Goal: Task Accomplishment & Management: Use online tool/utility

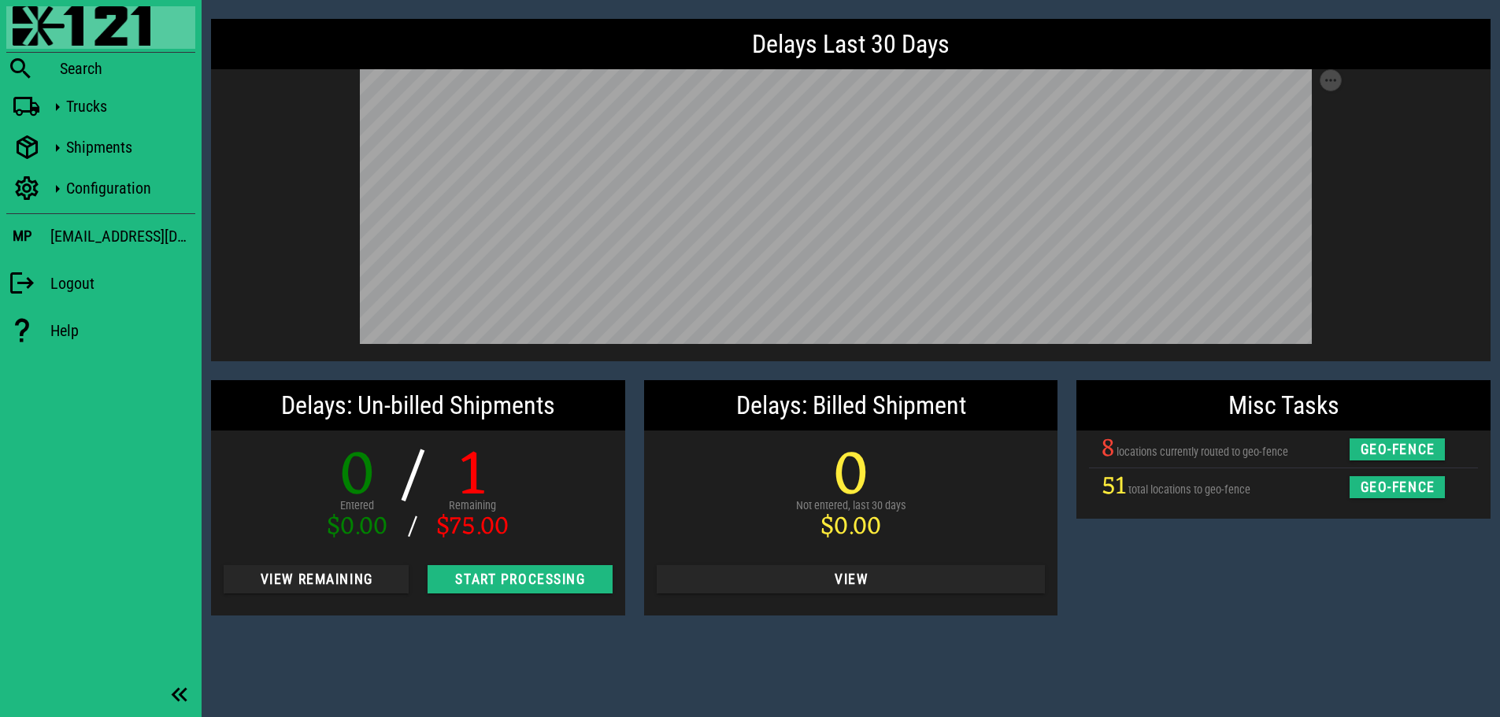
drag, startPoint x: 486, startPoint y: 656, endPoint x: 913, endPoint y: 639, distance: 427.9
click at [486, 656] on div "Delays Last 30 Days Save as SVG Save as PNG Delays: Un-billed Shipments 0 Enter…" at bounding box center [851, 358] width 1298 height 717
click at [1276, 595] on div "Misc Tasks 8 locations currently routed to geo-fence geo-fence 51 total locatio…" at bounding box center [1283, 498] width 433 height 254
click at [24, 102] on icon at bounding box center [27, 107] width 28 height 20
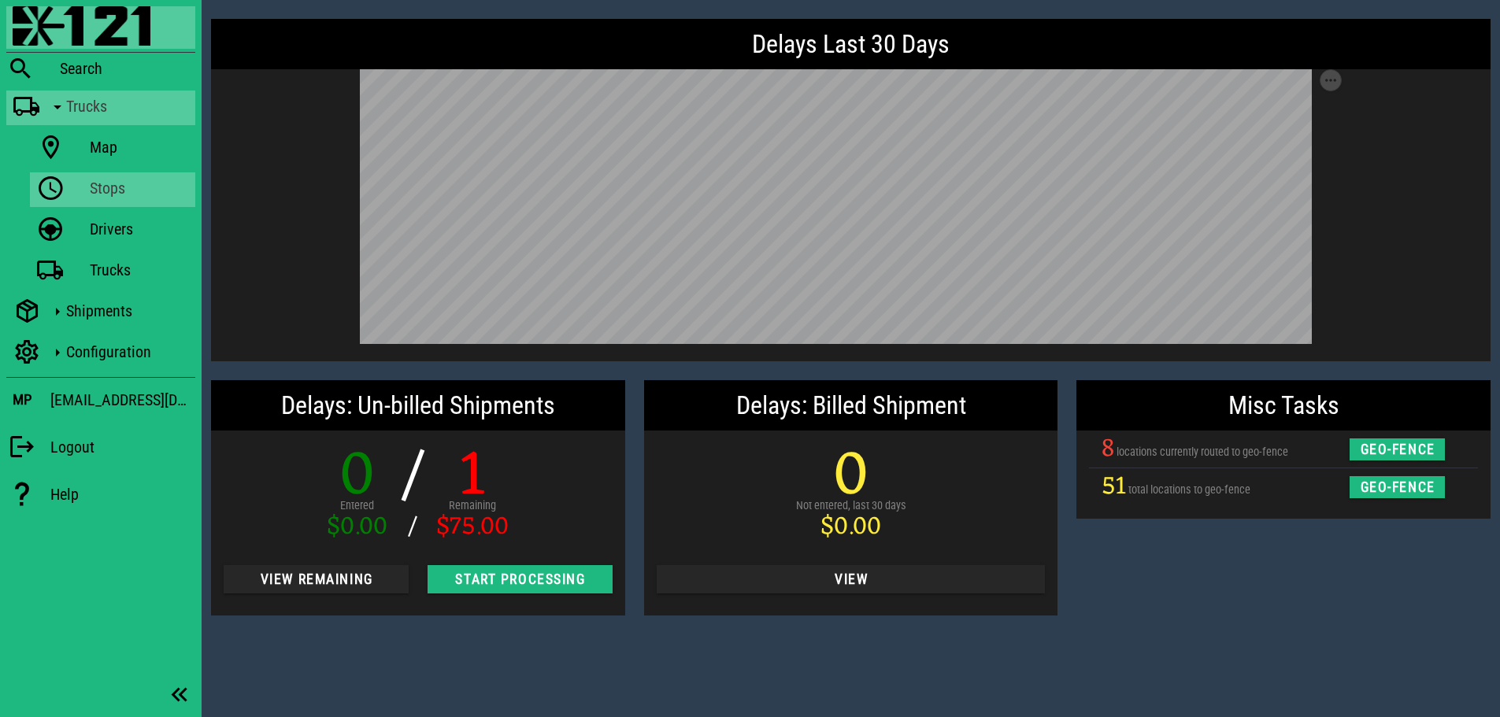
click at [66, 184] on link "Stops" at bounding box center [112, 189] width 165 height 35
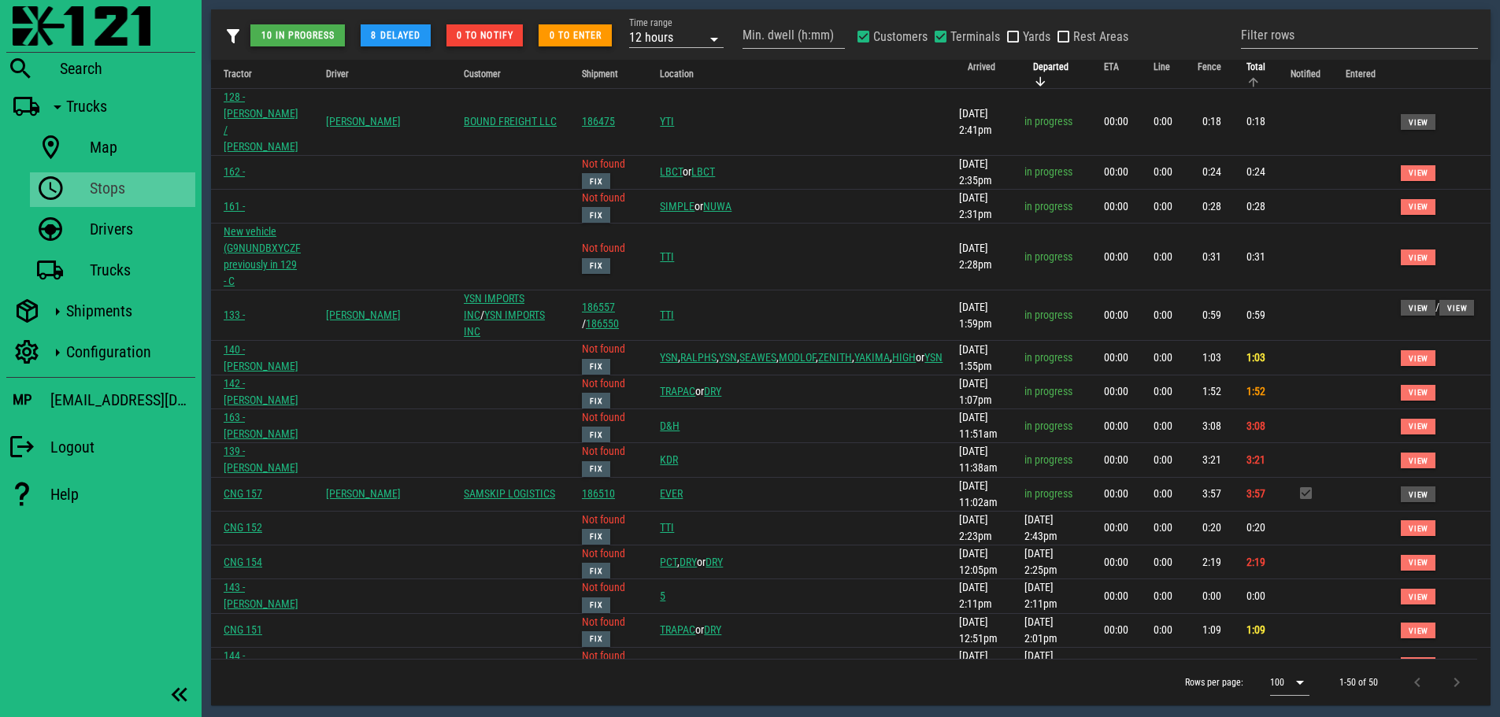
click at [1246, 68] on span "Total" at bounding box center [1255, 66] width 19 height 11
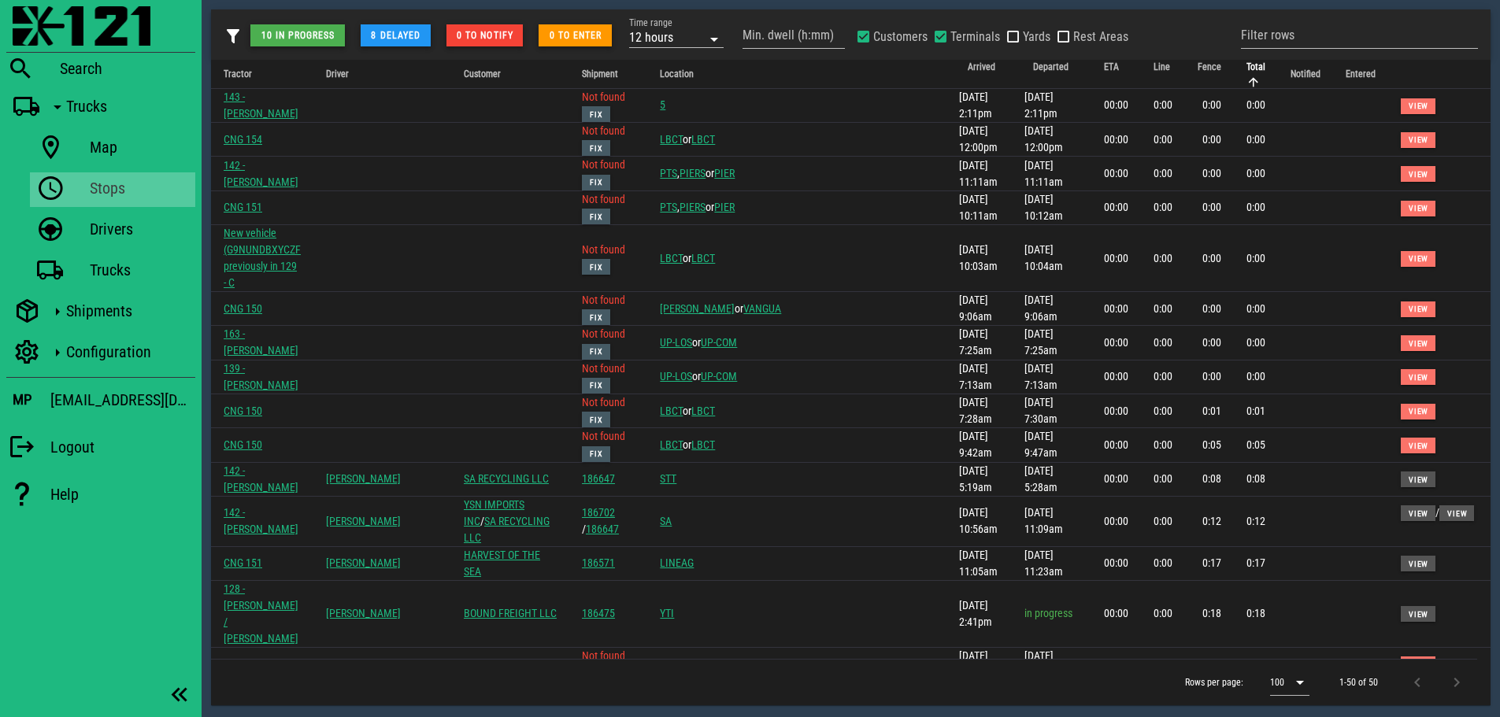
click at [1246, 71] on span "Total" at bounding box center [1255, 66] width 19 height 11
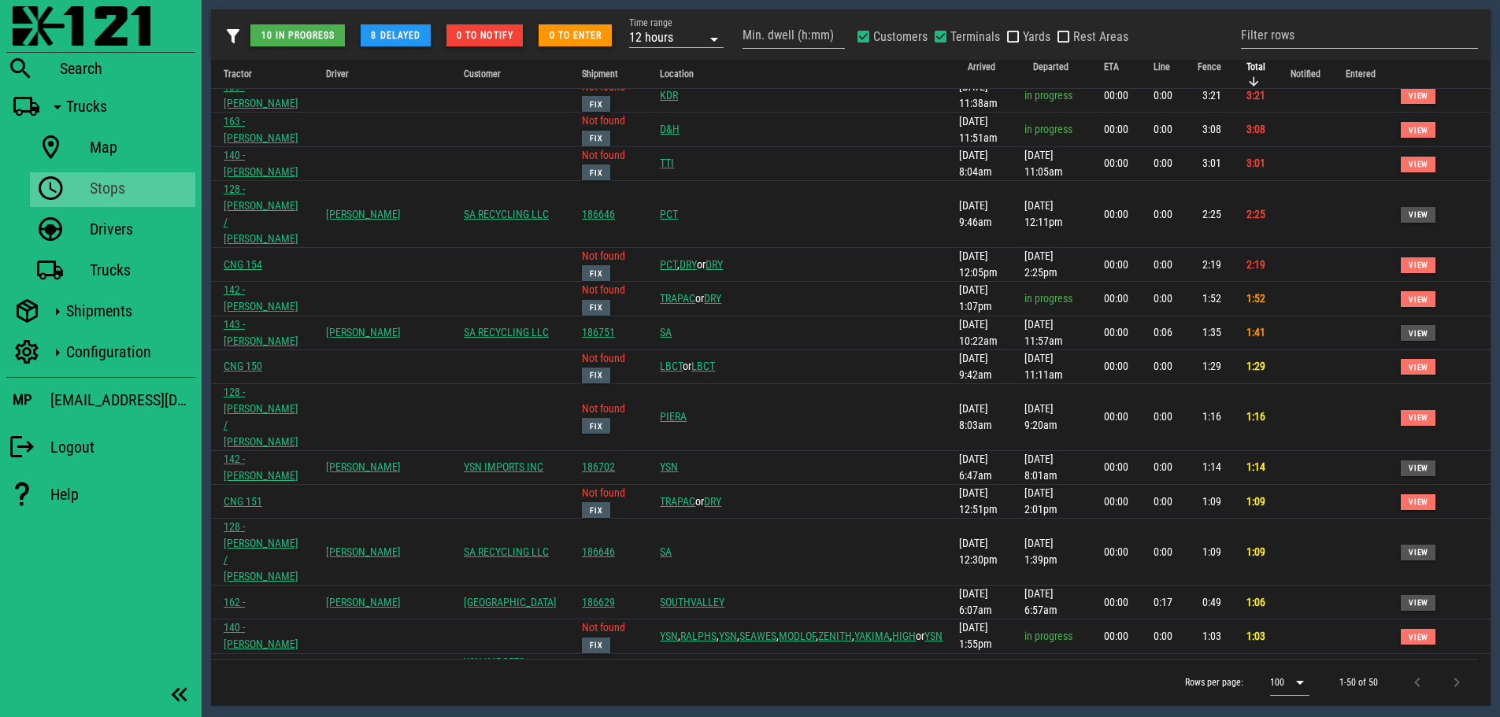
scroll to position [79, 0]
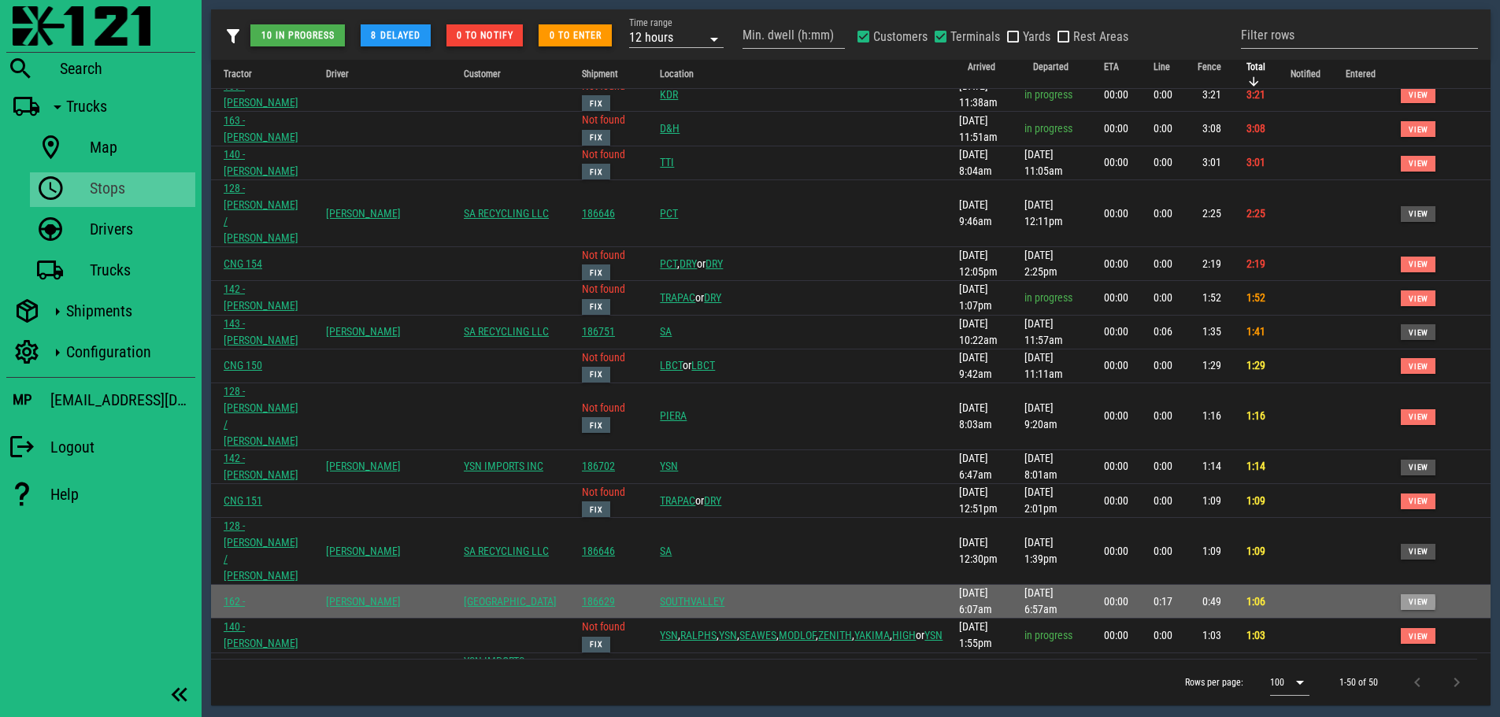
click at [1408, 598] on span "View" at bounding box center [1418, 602] width 20 height 9
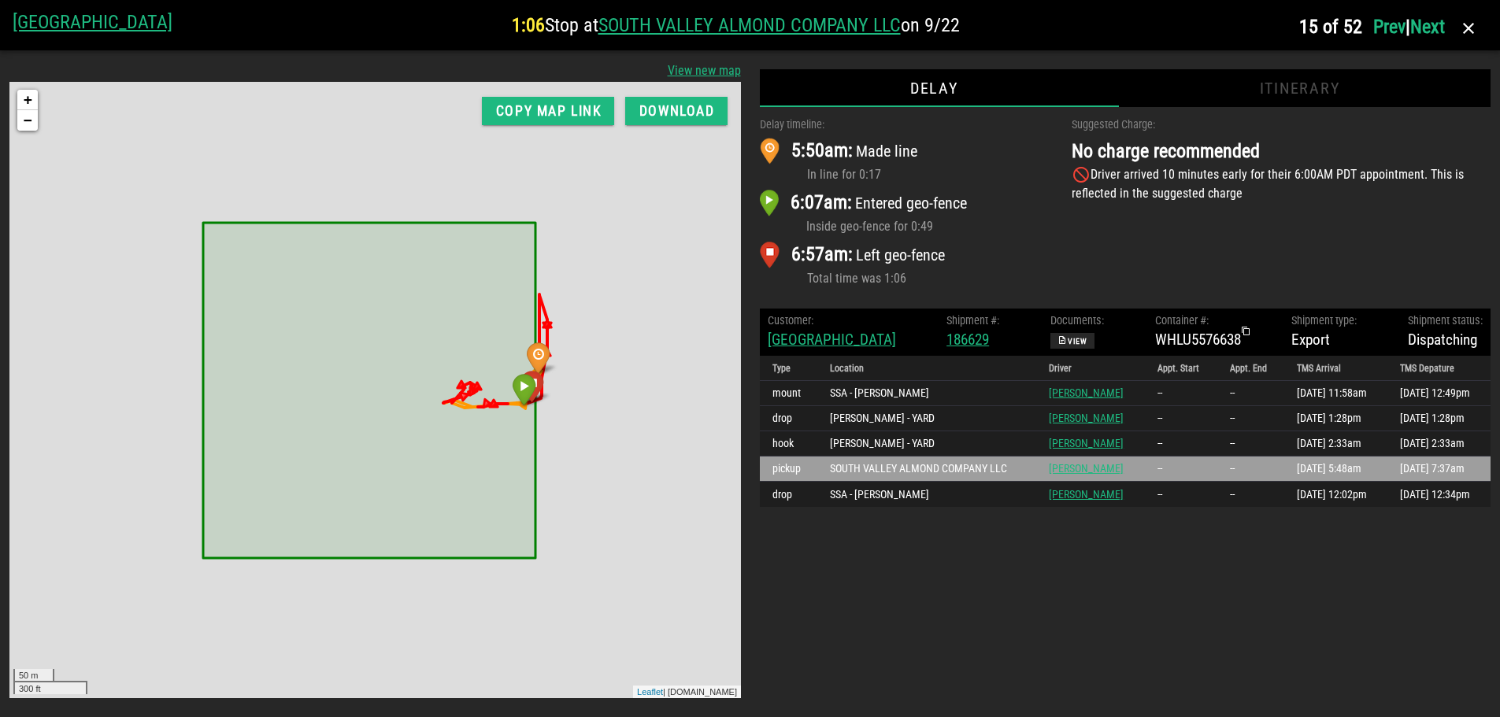
scroll to position [0, 0]
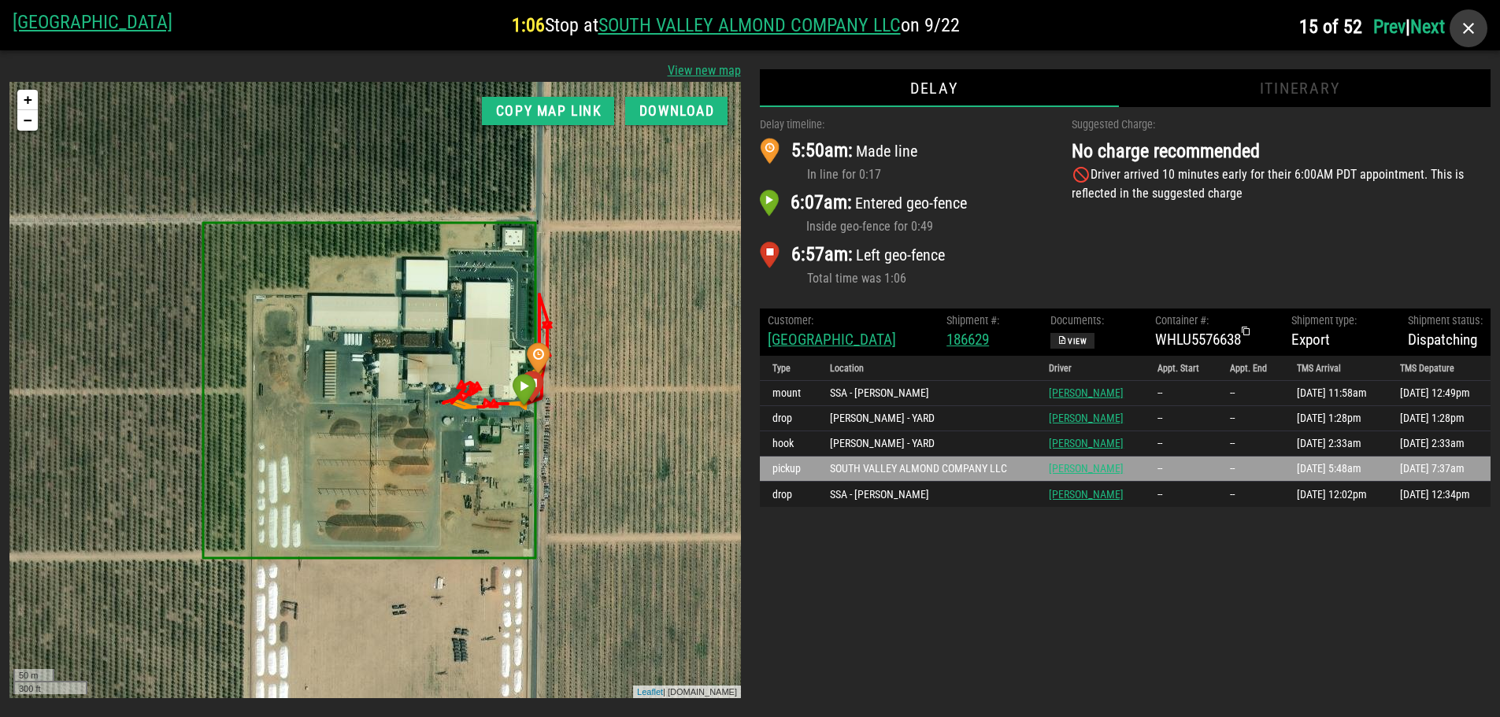
click at [1476, 22] on icon "button" at bounding box center [1468, 28] width 19 height 19
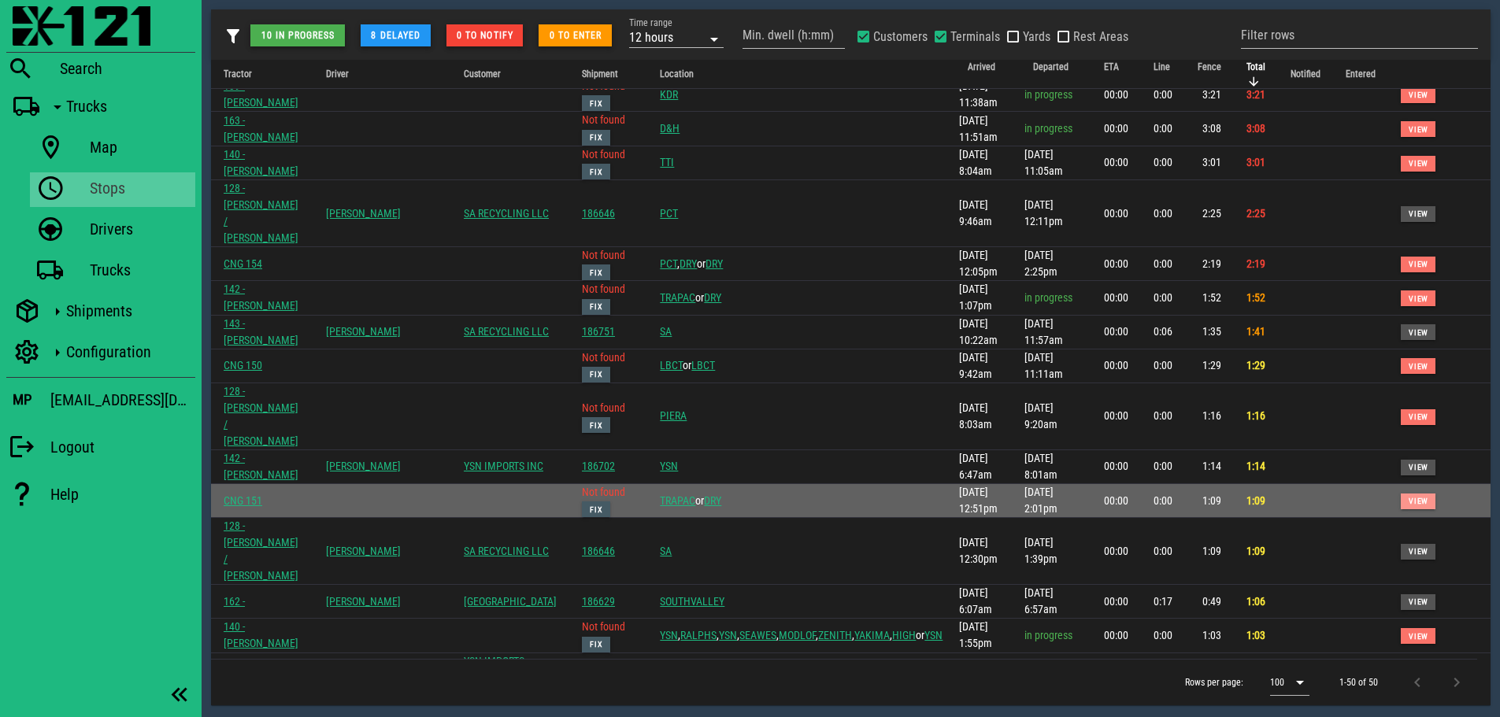
click at [1408, 497] on span "View" at bounding box center [1418, 501] width 20 height 9
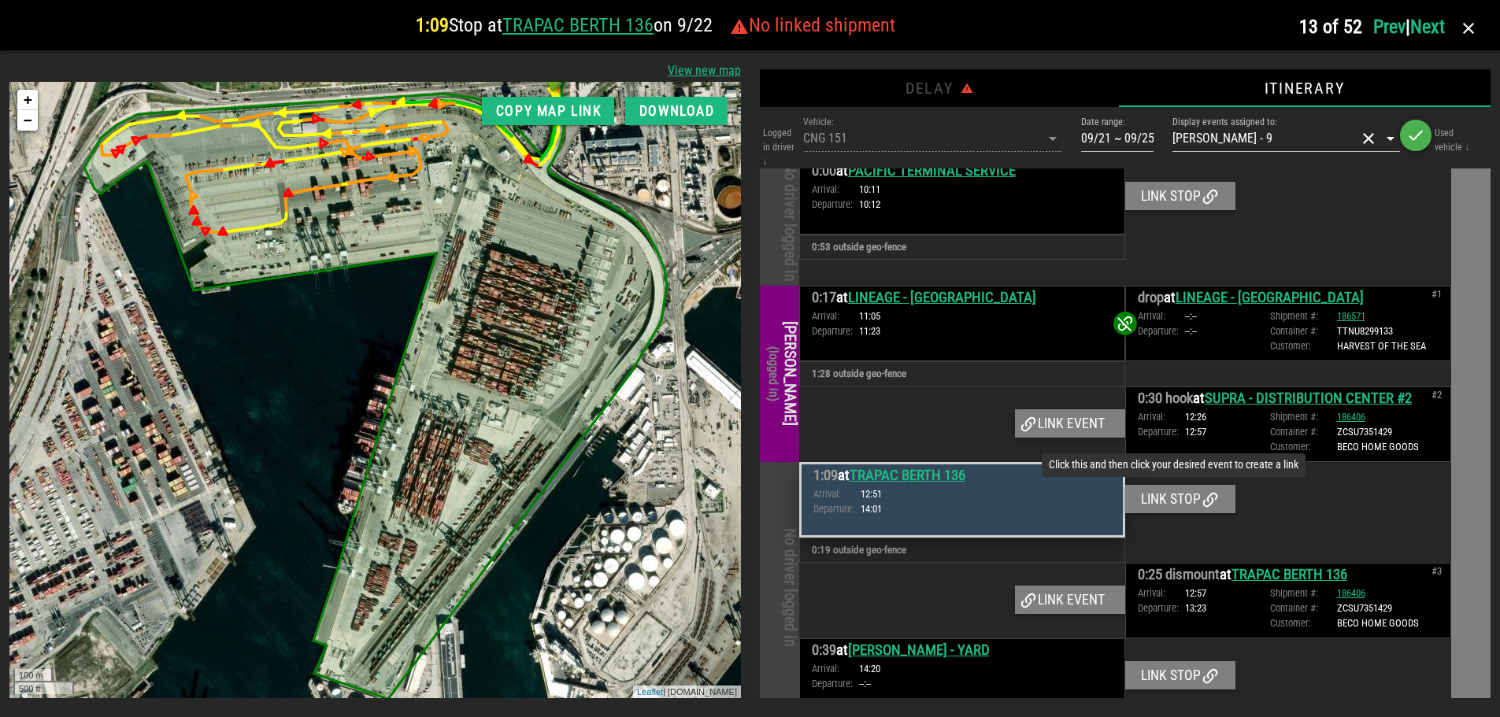
click at [1165, 485] on div "Link stop" at bounding box center [1180, 499] width 110 height 28
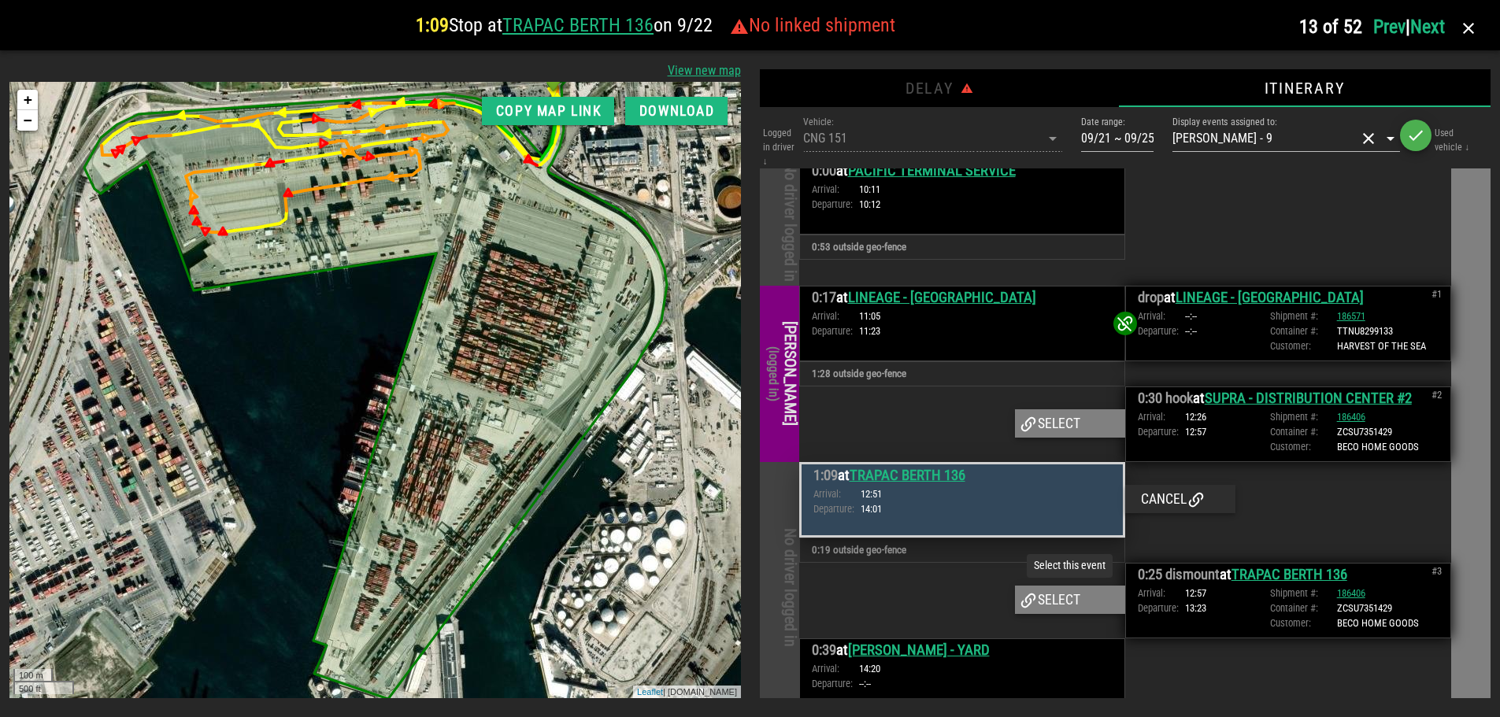
click at [1076, 586] on div "Select" at bounding box center [1070, 600] width 110 height 28
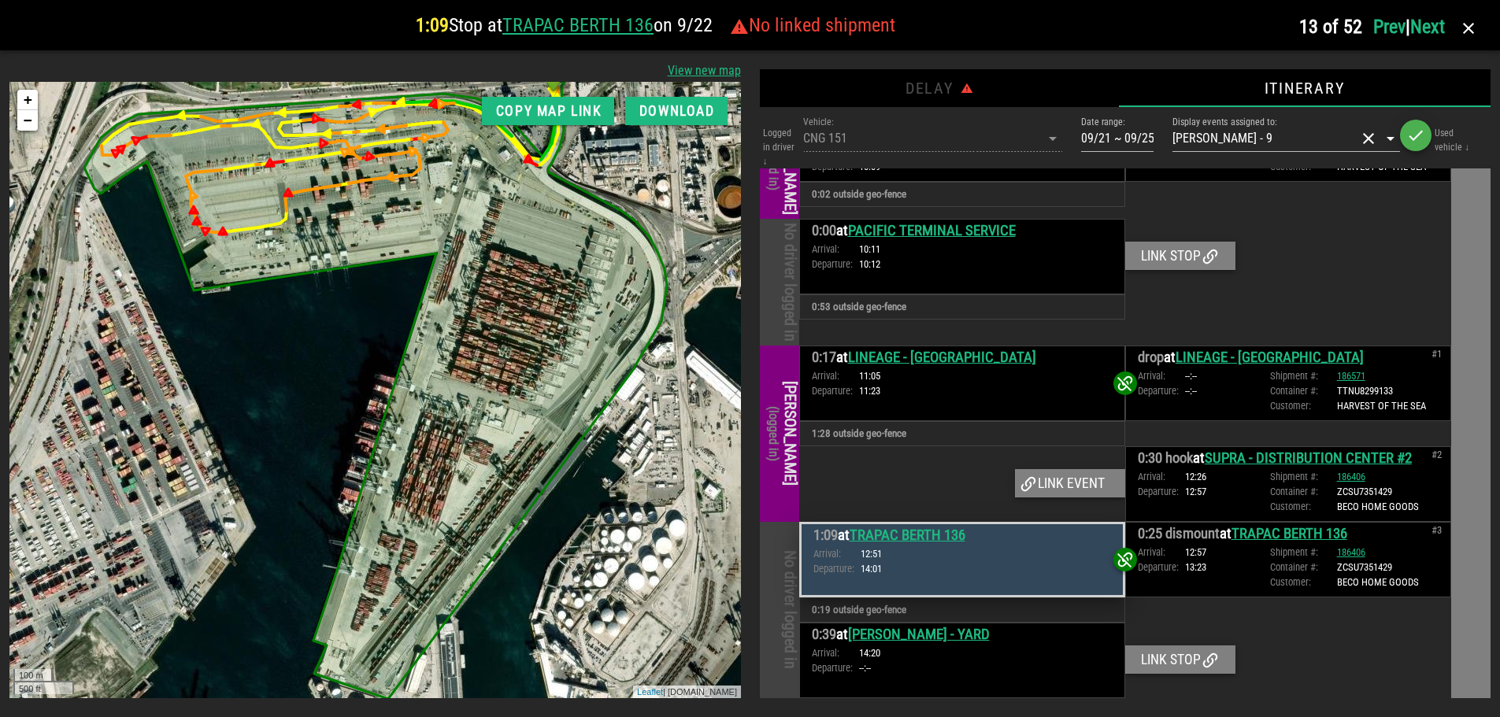
scroll to position [173, 0]
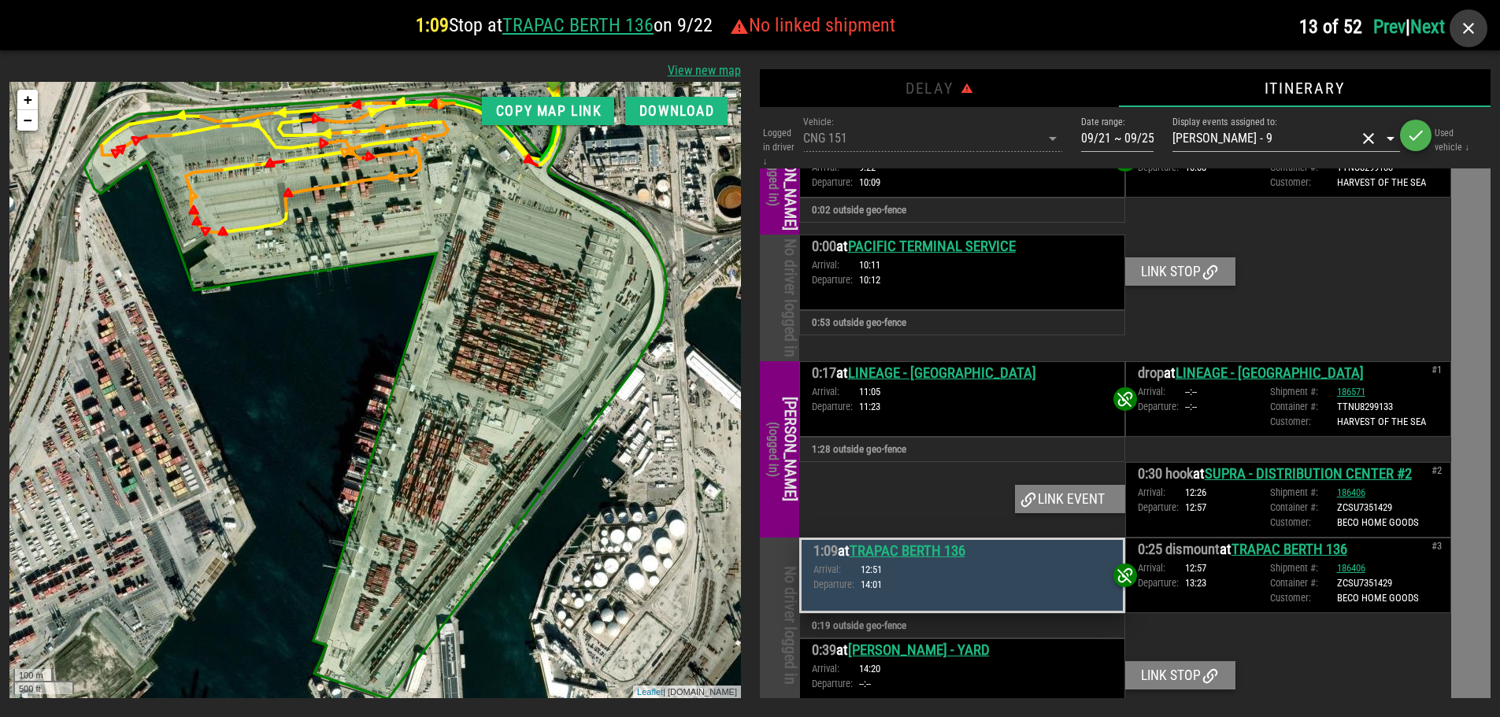
click at [1472, 28] on icon "button" at bounding box center [1468, 28] width 19 height 19
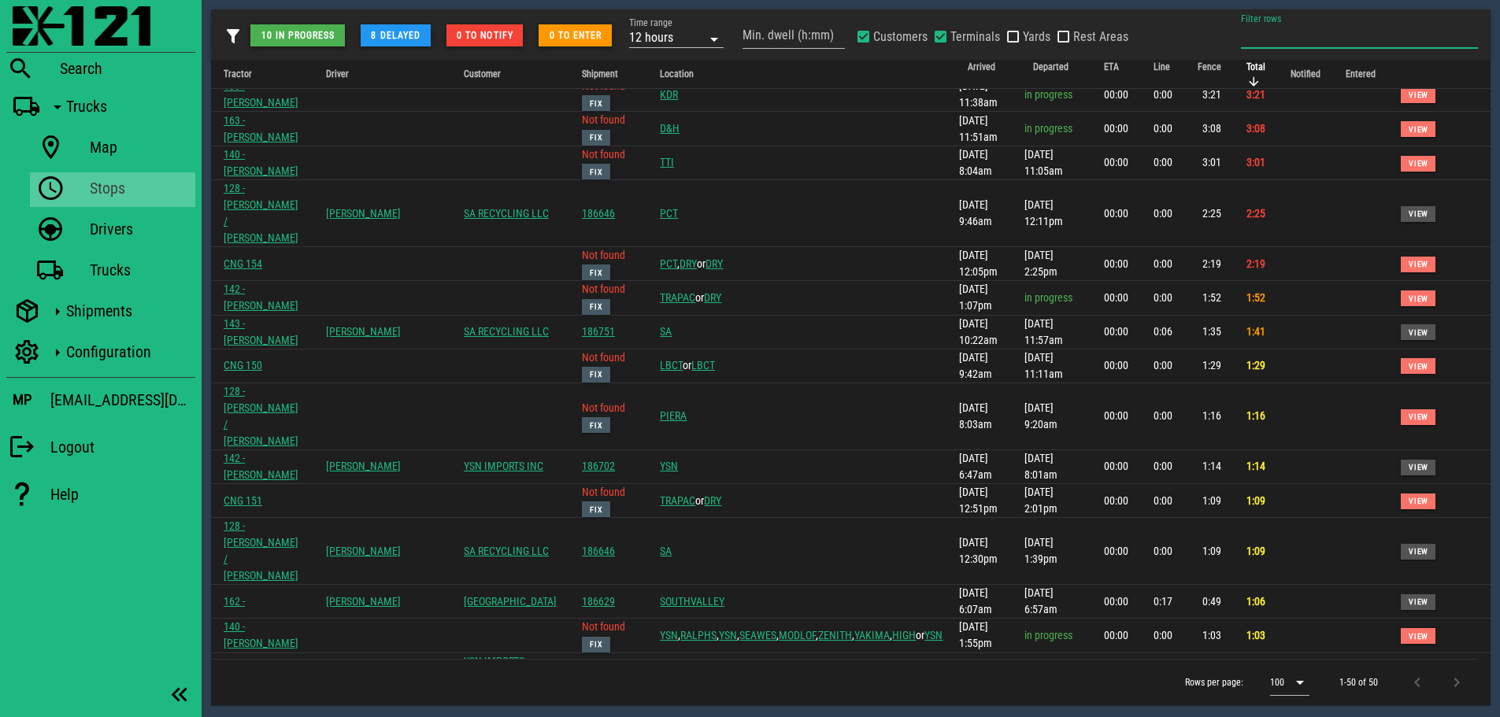
click at [1293, 35] on input "Filter rows" at bounding box center [1359, 35] width 237 height 25
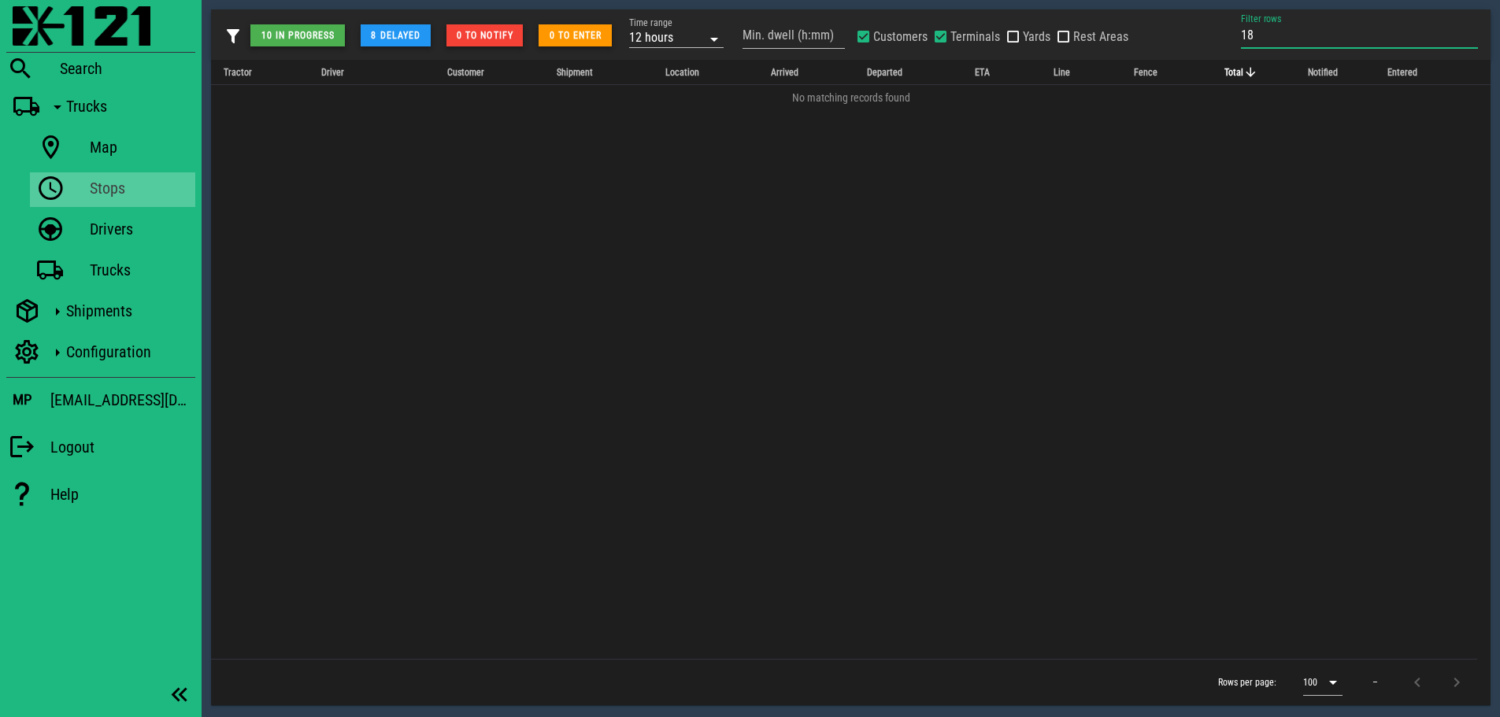
type input "1"
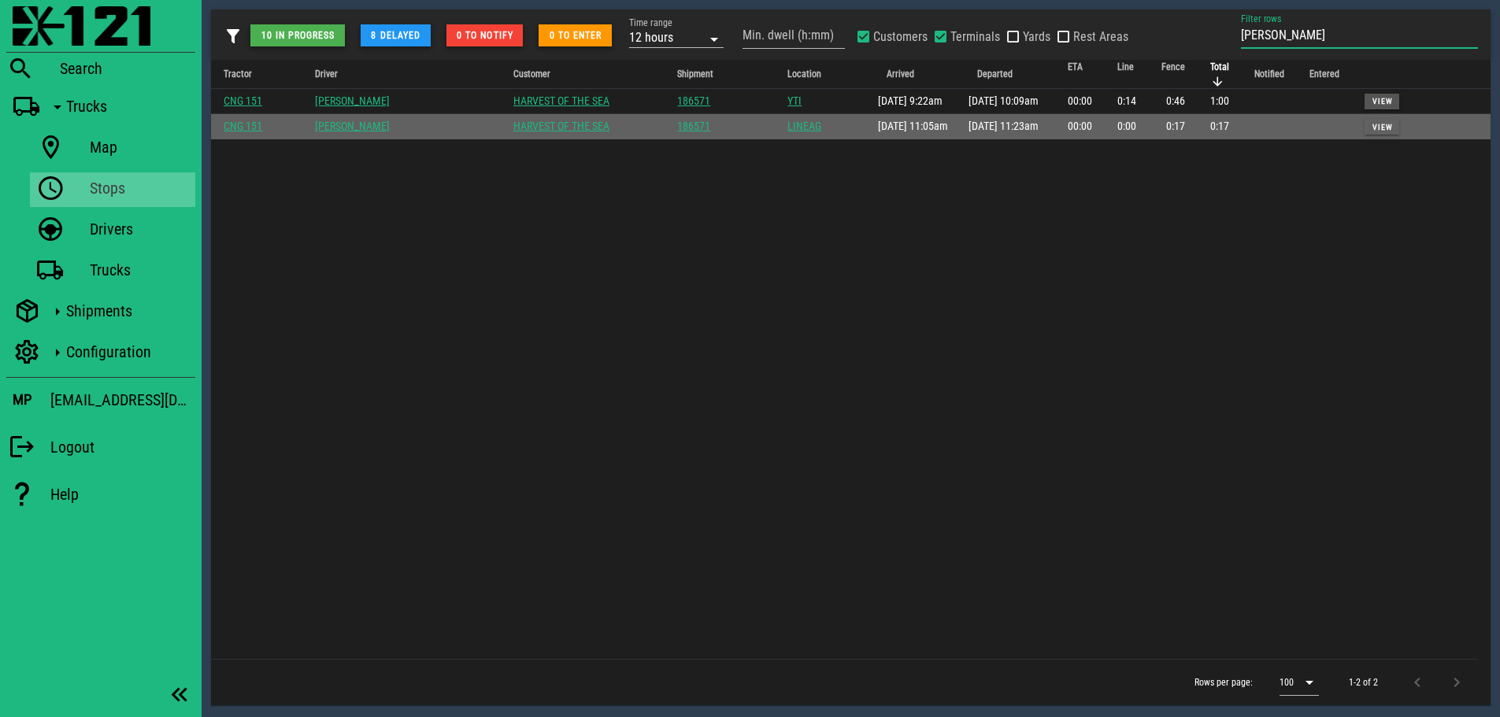
type input "[PERSON_NAME]"
click at [1372, 127] on span "View" at bounding box center [1382, 127] width 20 height 9
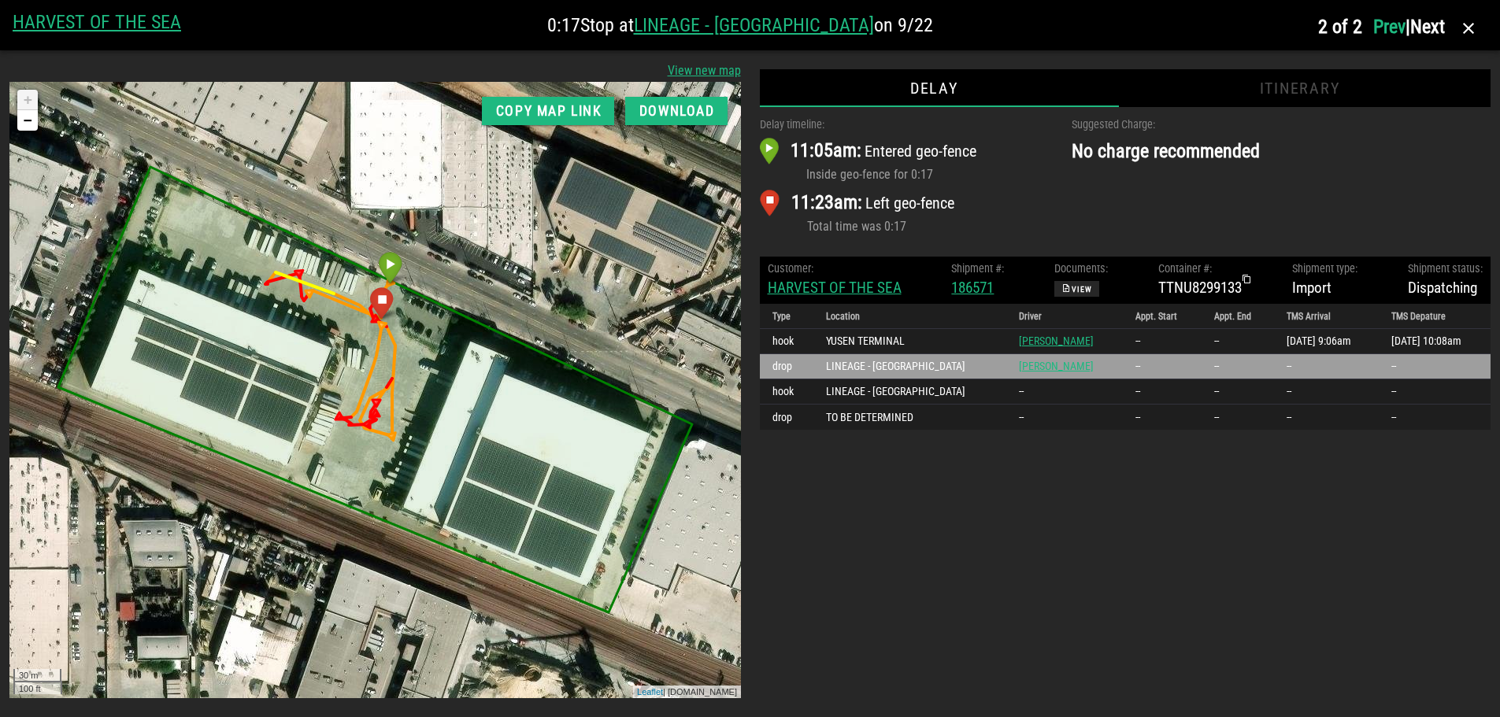
click at [1431, 28] on span "Next" at bounding box center [1427, 27] width 35 height 22
click at [1373, 27] on link "Prev" at bounding box center [1389, 27] width 32 height 22
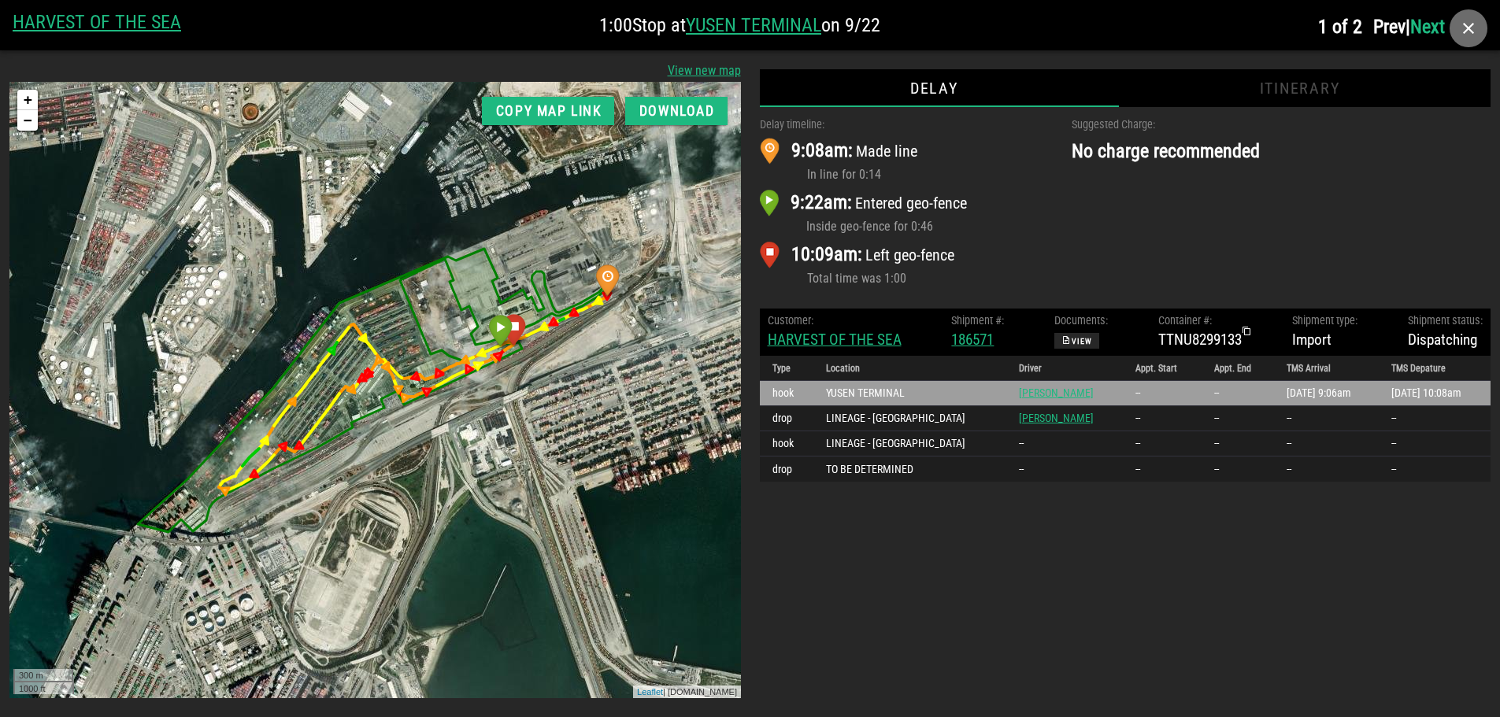
click at [1472, 30] on icon "button" at bounding box center [1468, 28] width 19 height 19
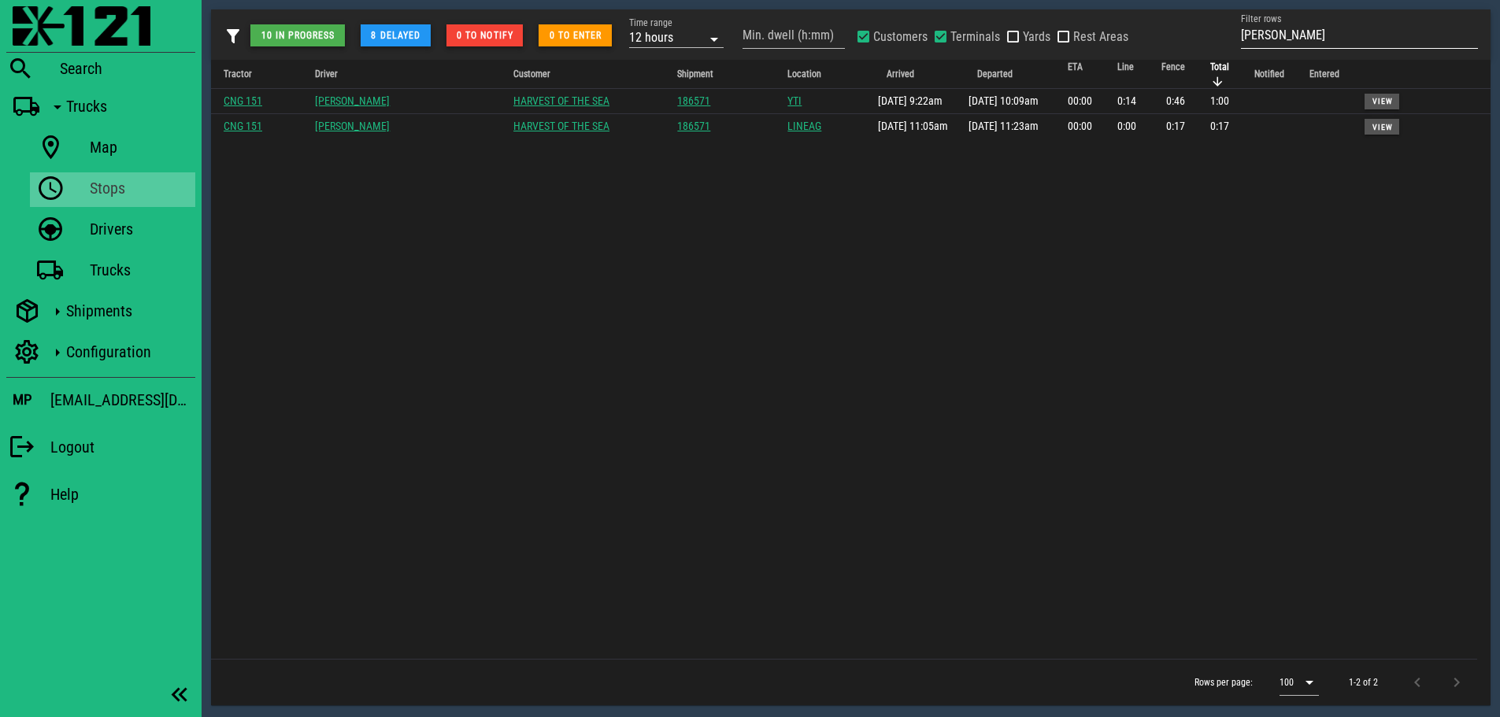
click at [1261, 33] on input "[PERSON_NAME]" at bounding box center [1359, 35] width 237 height 25
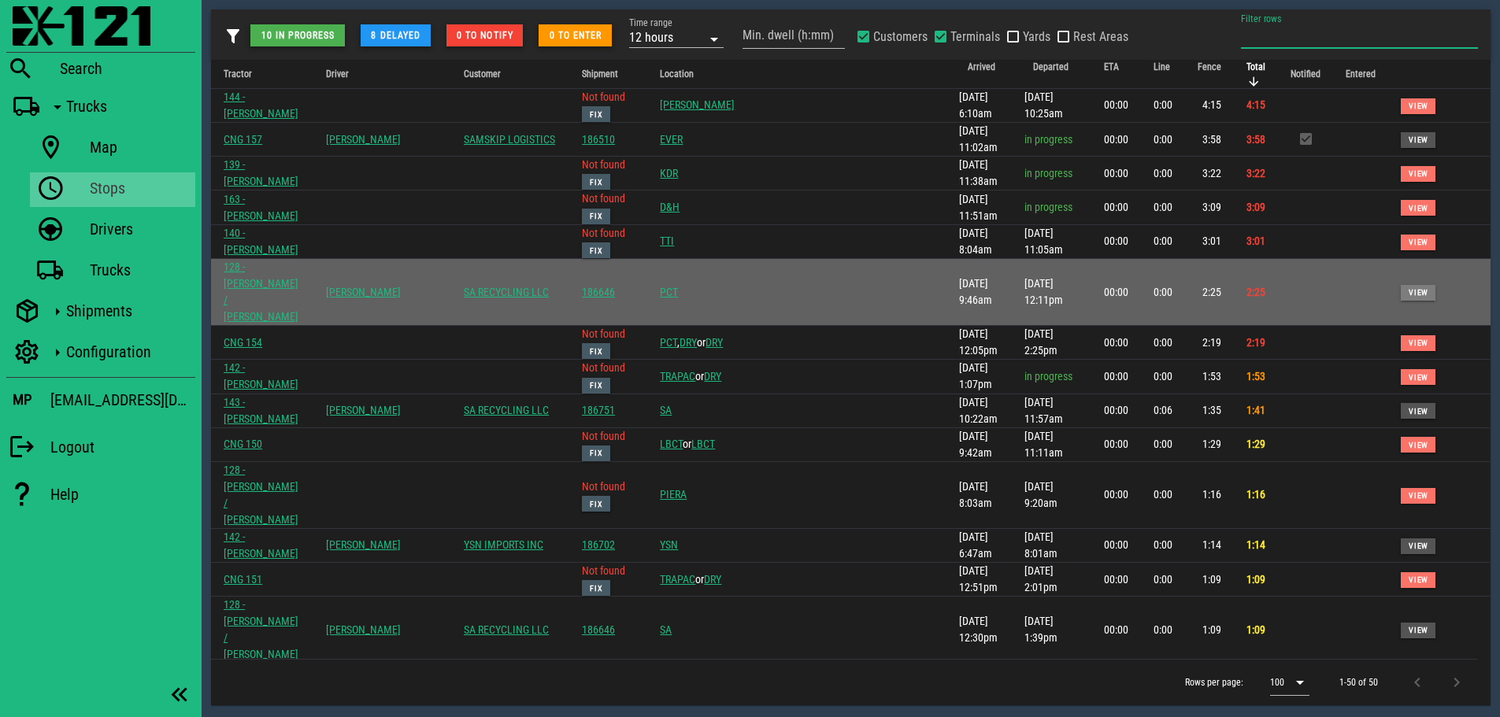
click at [1408, 288] on span "View" at bounding box center [1418, 292] width 20 height 9
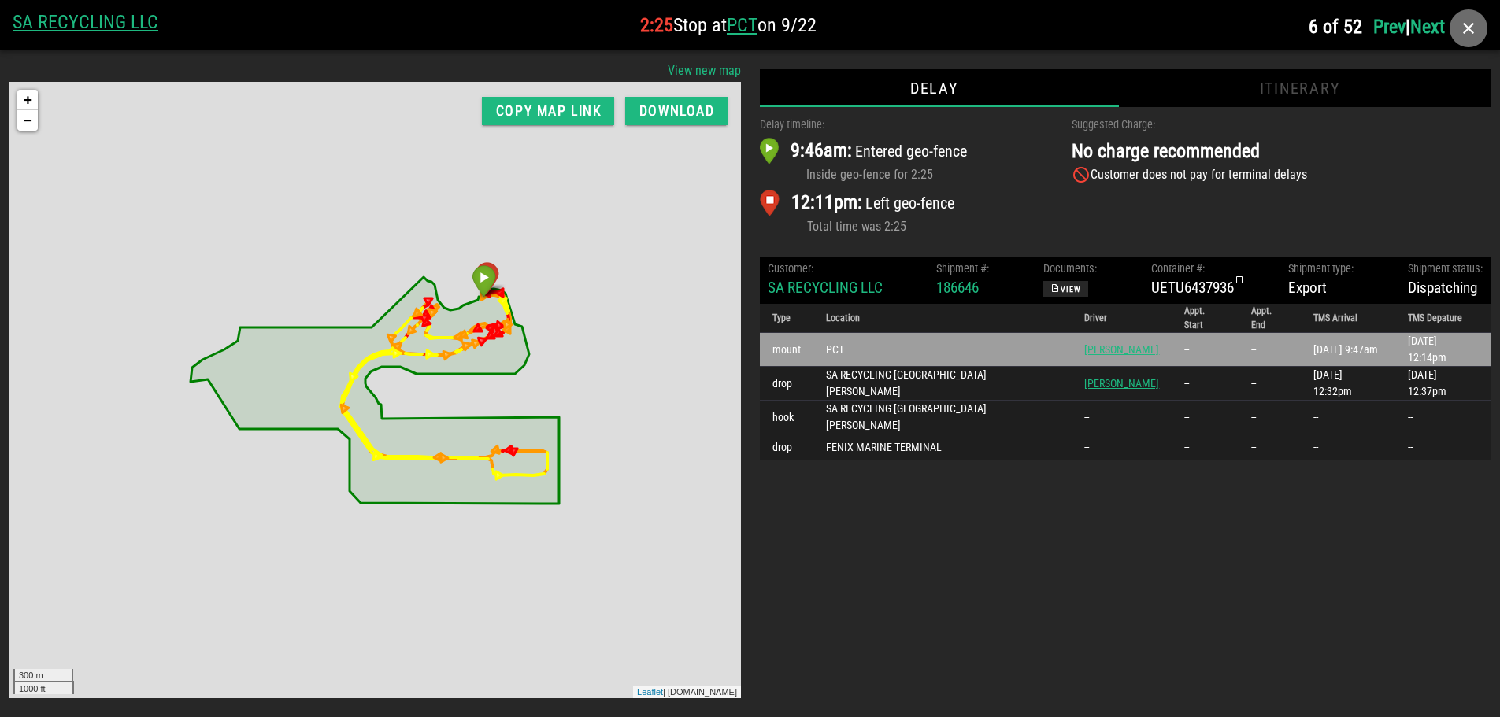
click at [1469, 23] on icon "button" at bounding box center [1468, 28] width 19 height 19
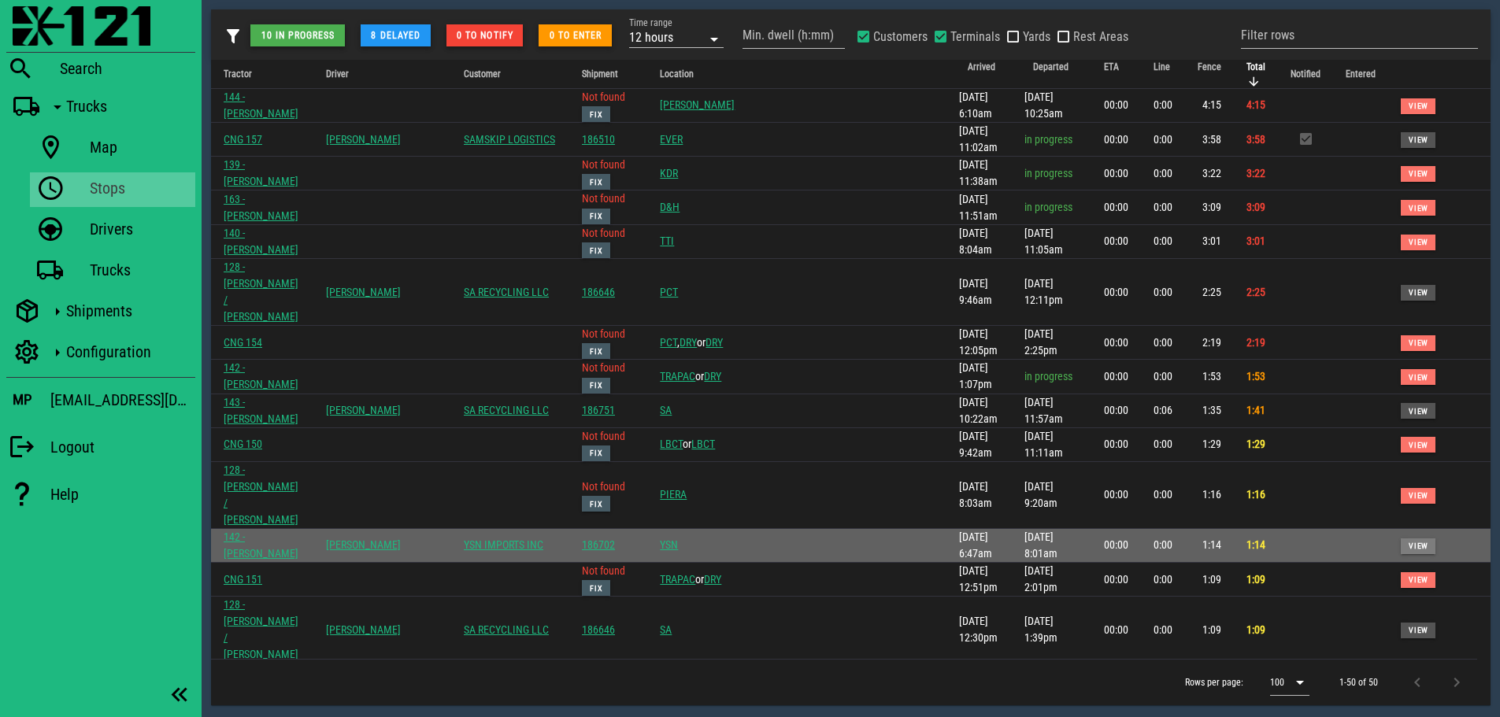
click at [1408, 542] on span "View" at bounding box center [1418, 546] width 20 height 9
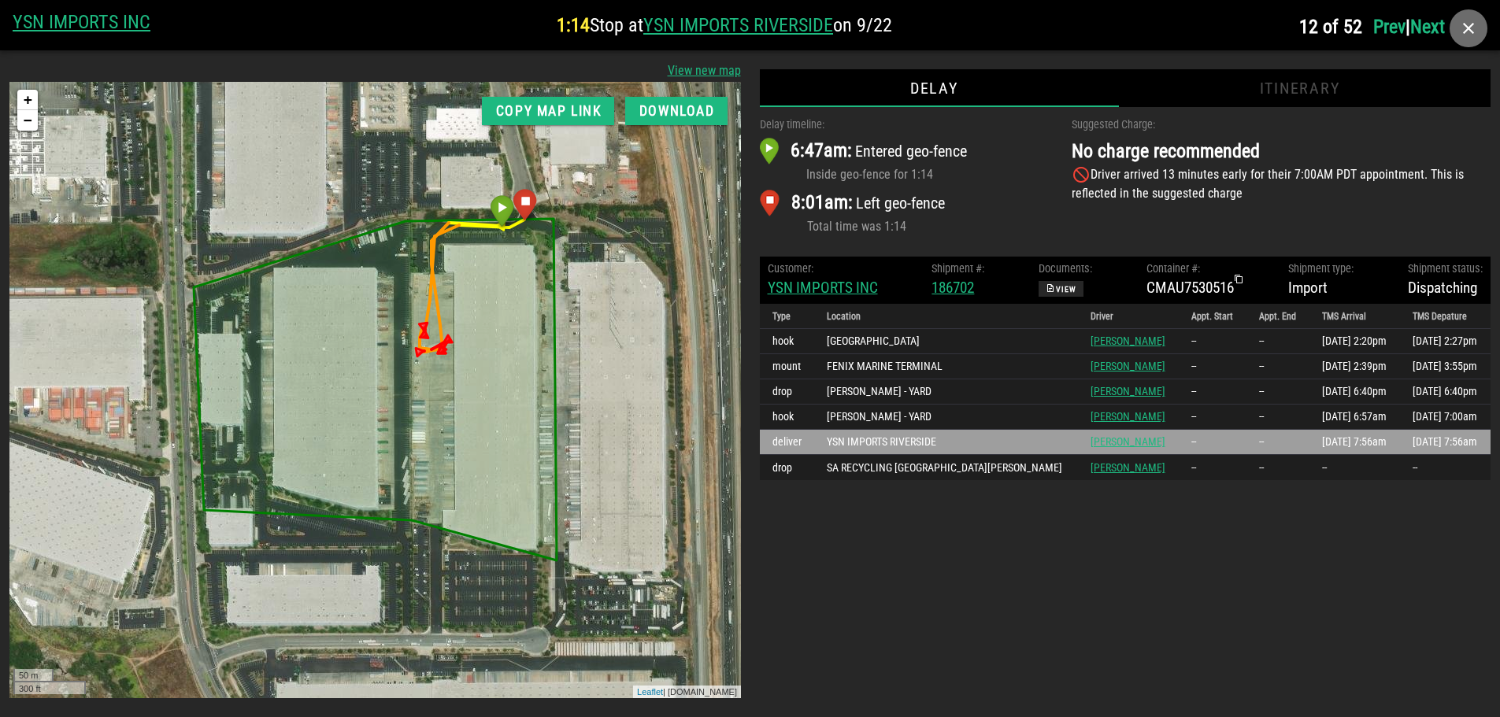
click at [1470, 24] on icon "button" at bounding box center [1468, 28] width 19 height 19
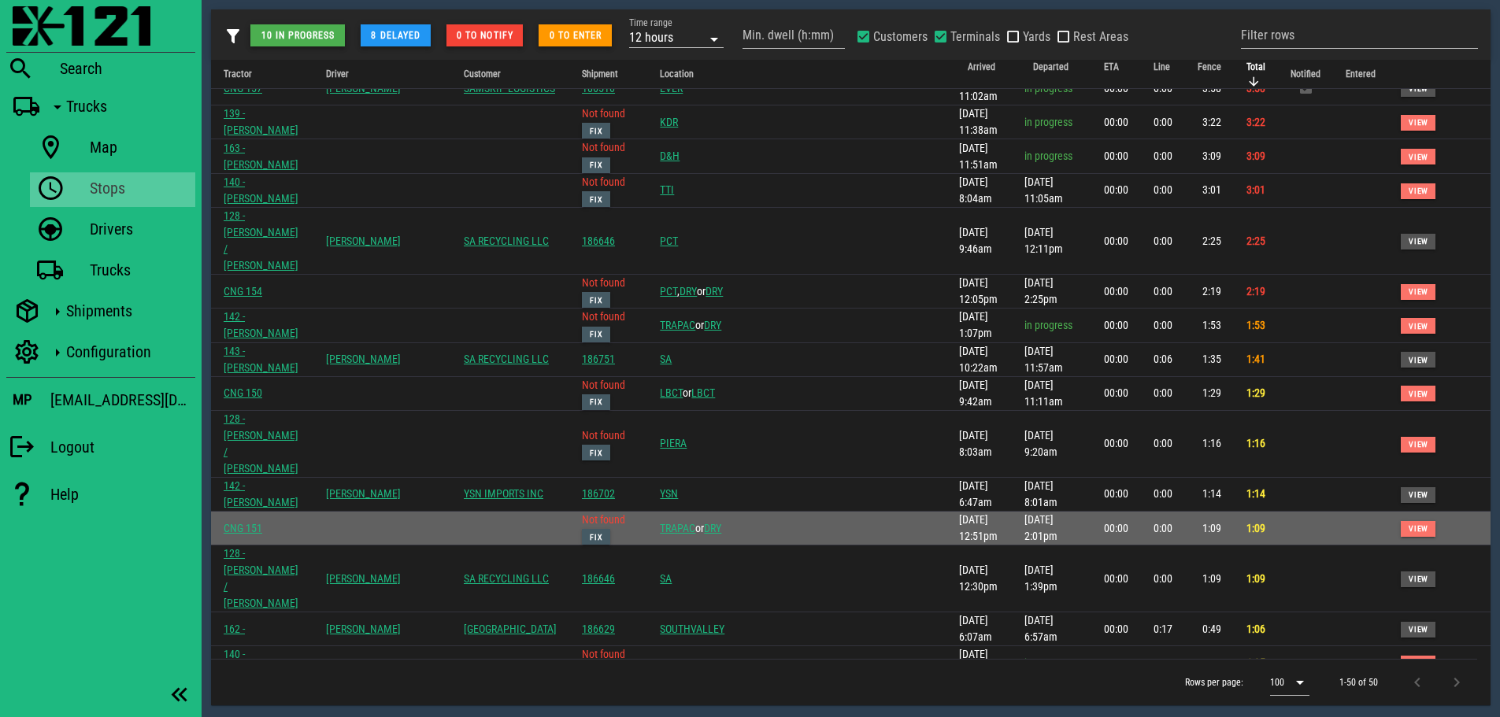
scroll to position [79, 0]
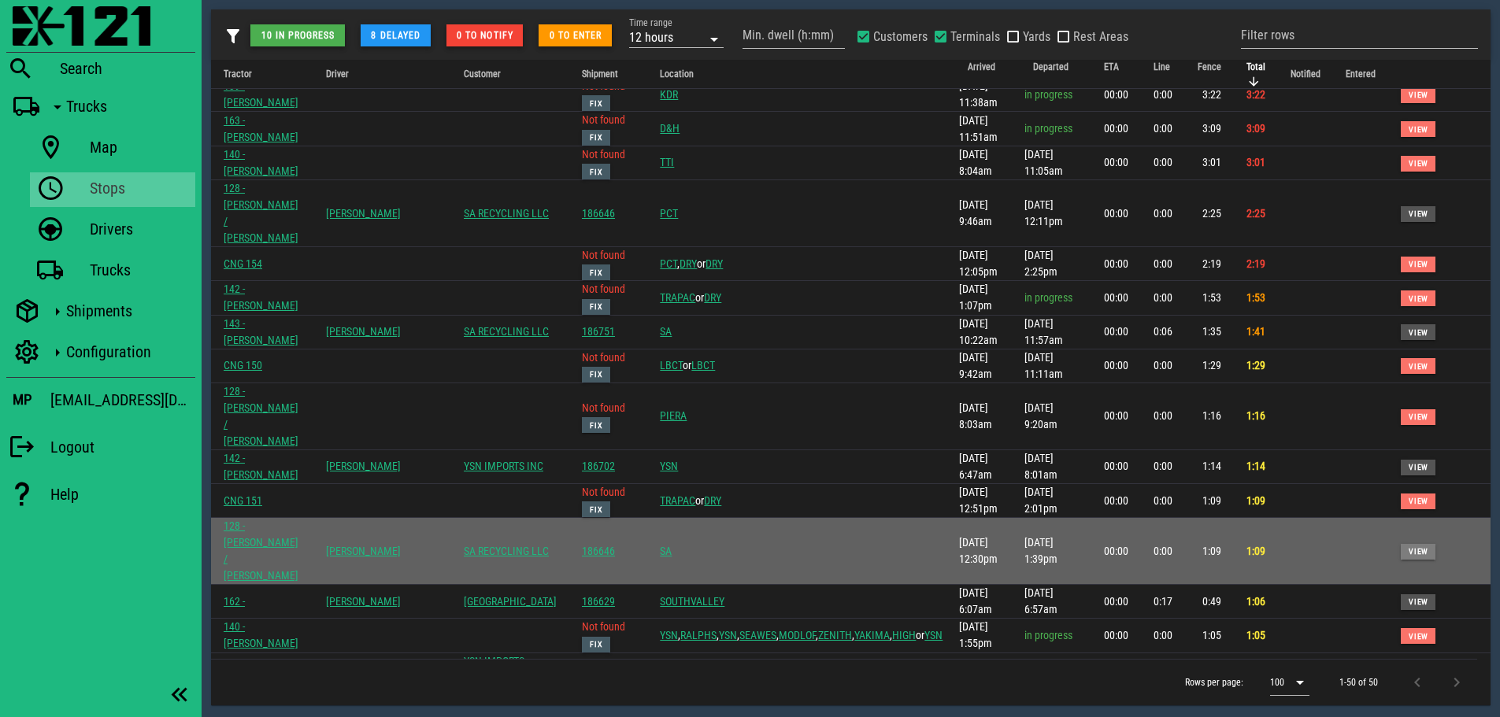
click at [1408, 547] on span "View" at bounding box center [1418, 551] width 20 height 9
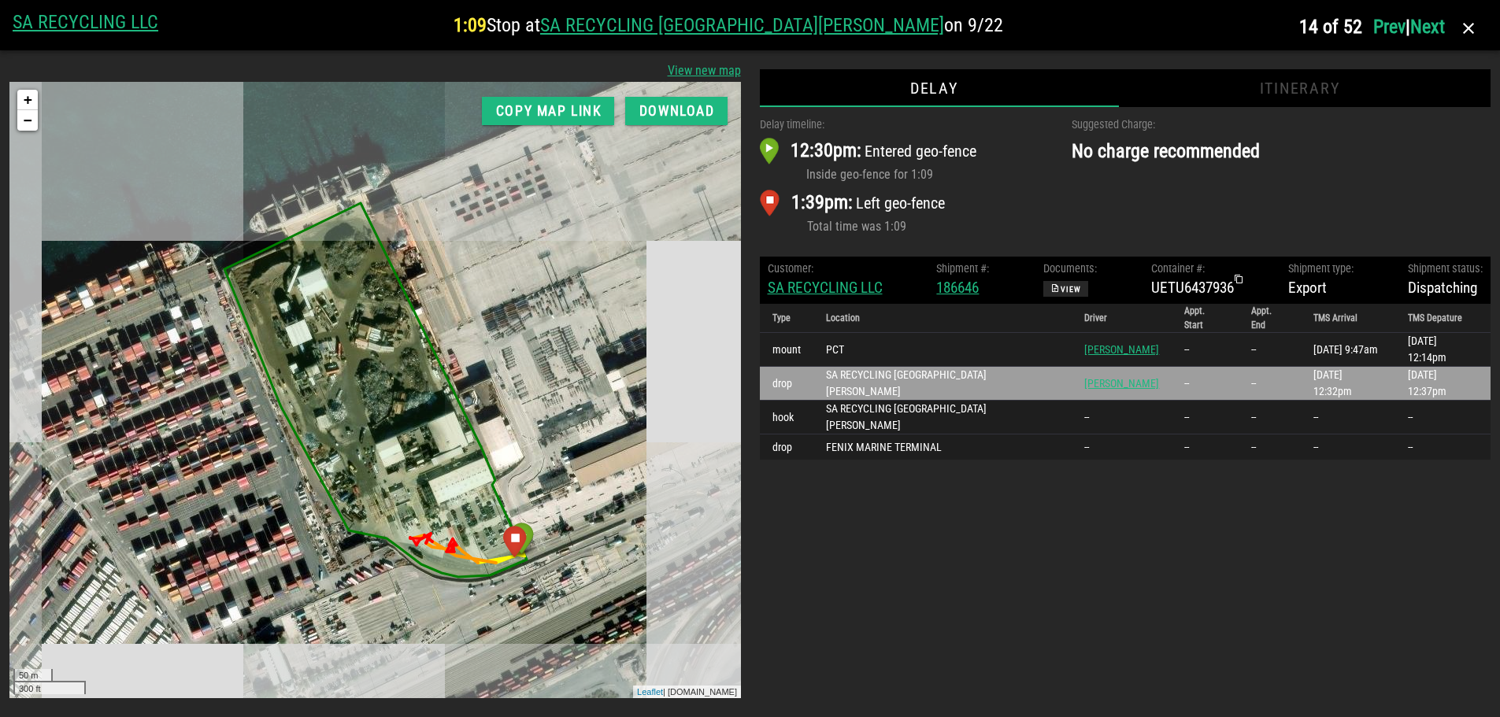
scroll to position [0, 0]
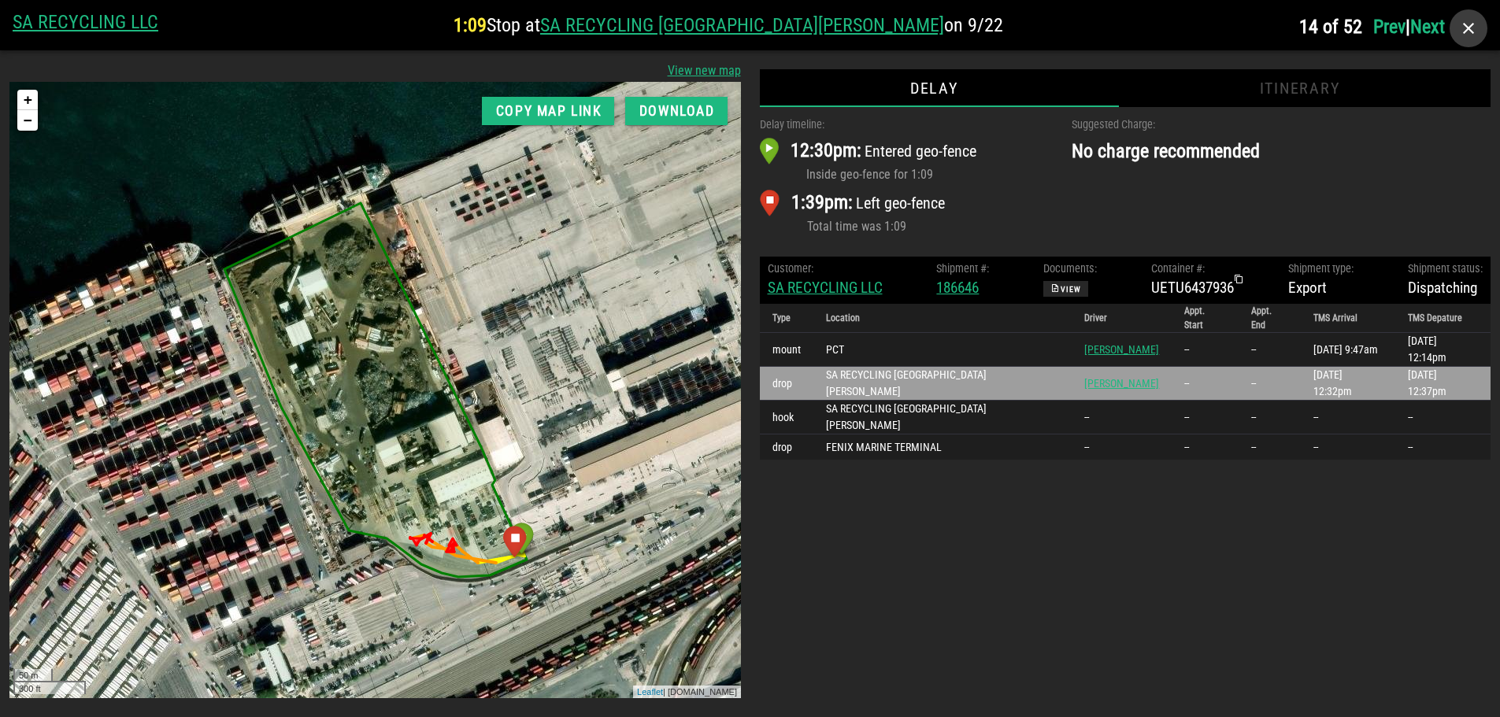
click at [1474, 30] on icon "button" at bounding box center [1468, 28] width 19 height 19
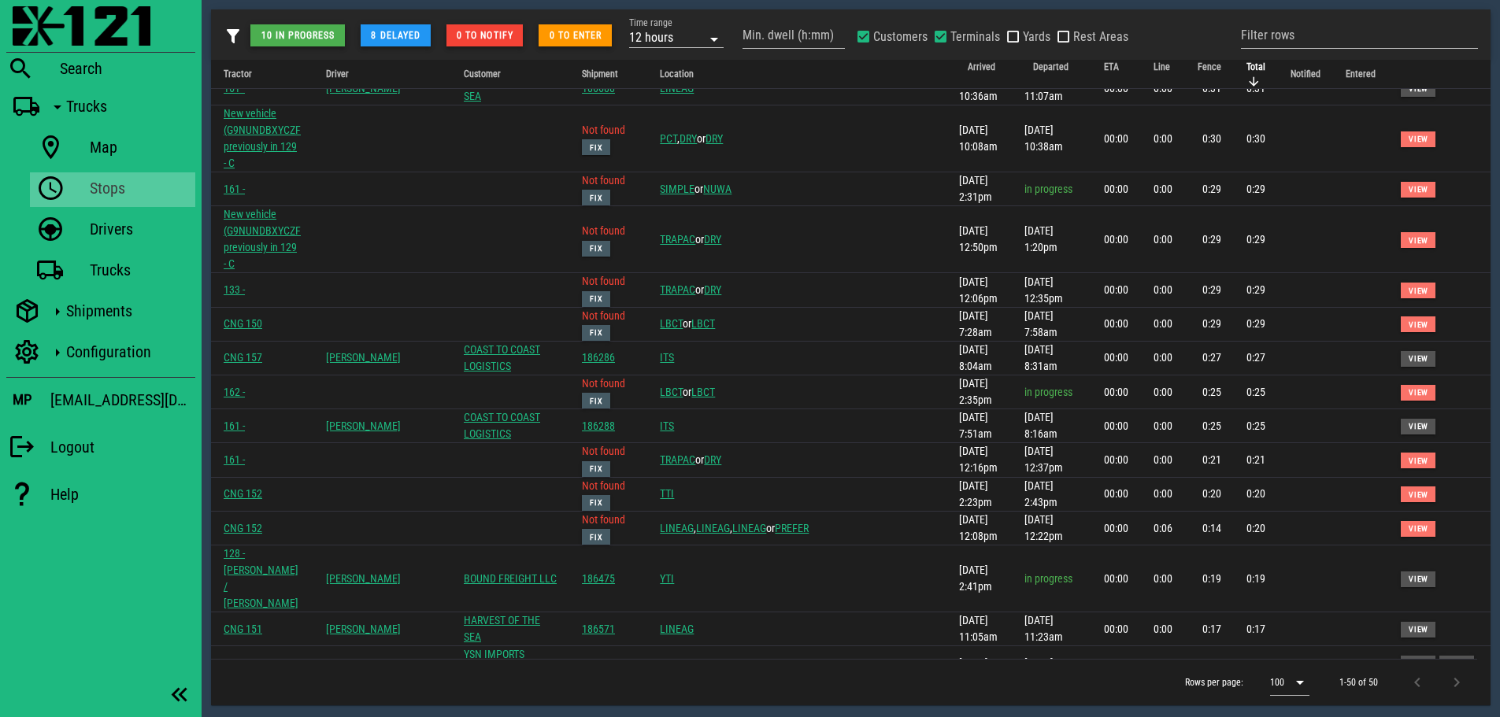
scroll to position [620, 0]
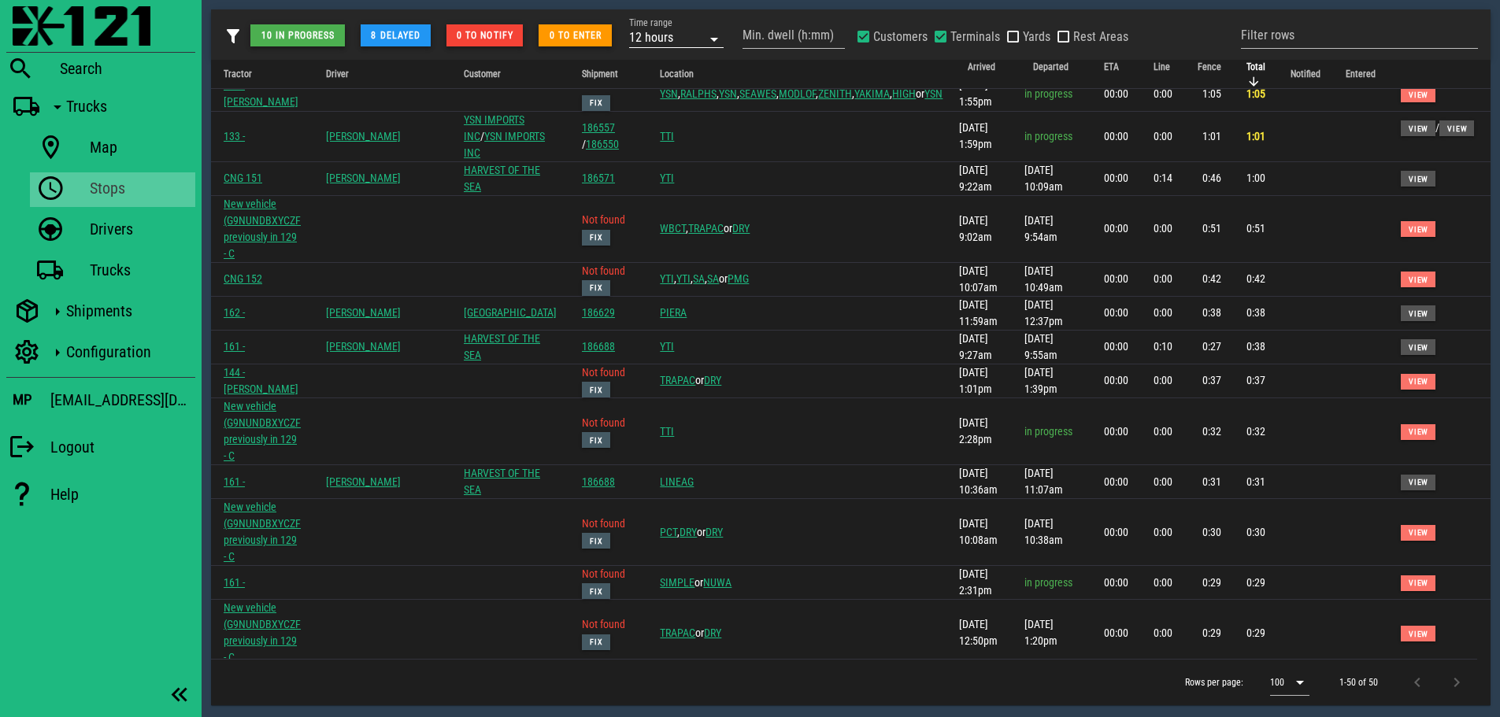
click at [689, 31] on div "12 hours" at bounding box center [665, 37] width 72 height 20
click at [664, 235] on div "1 week" at bounding box center [676, 237] width 69 height 13
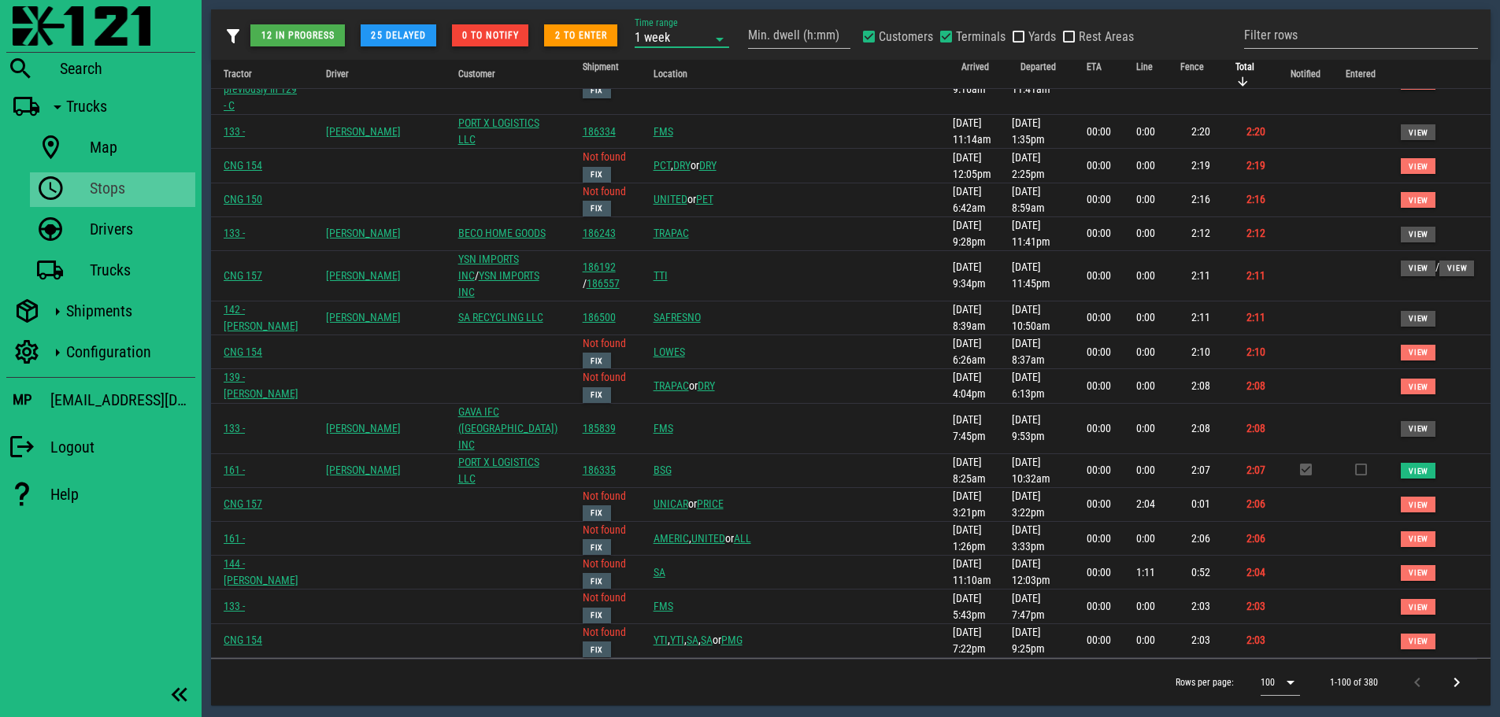
scroll to position [866, 0]
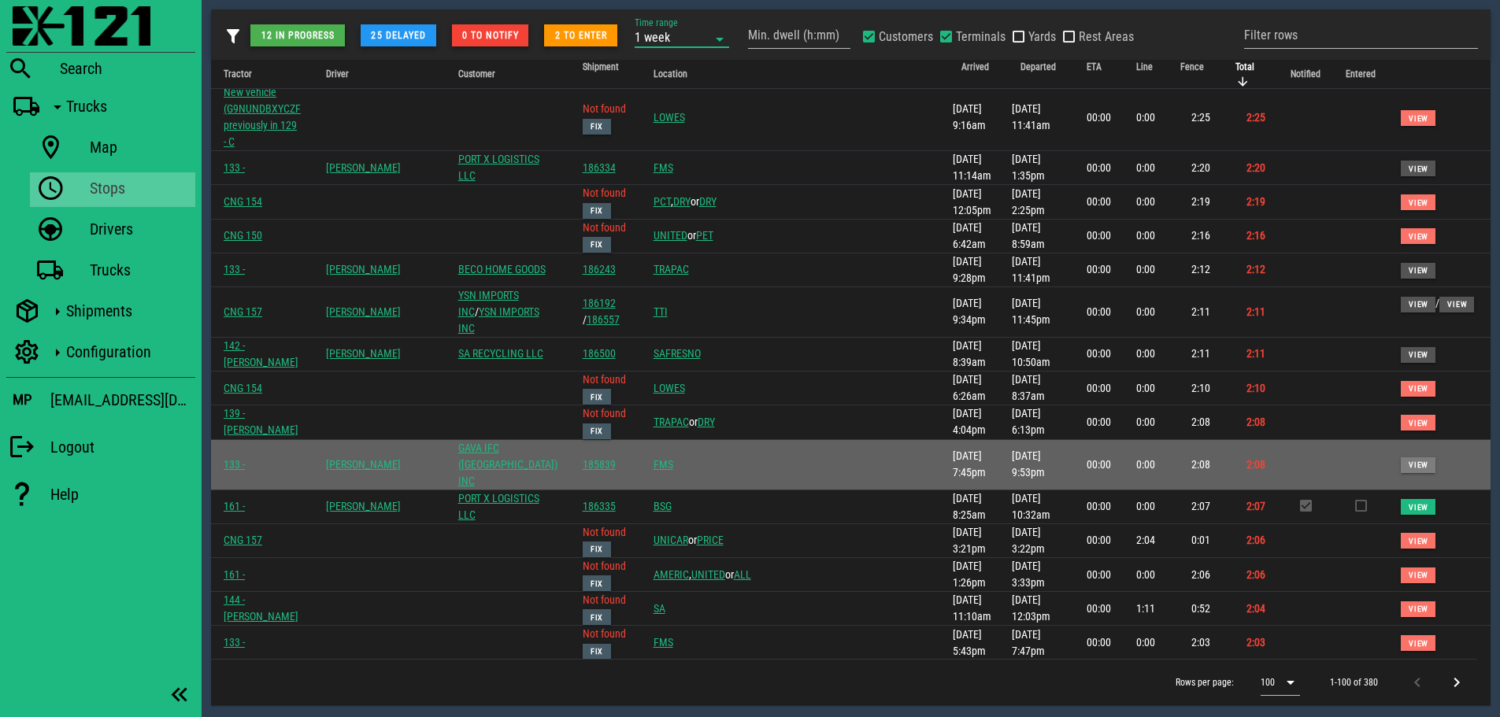
click at [1401, 457] on button "View" at bounding box center [1418, 465] width 35 height 16
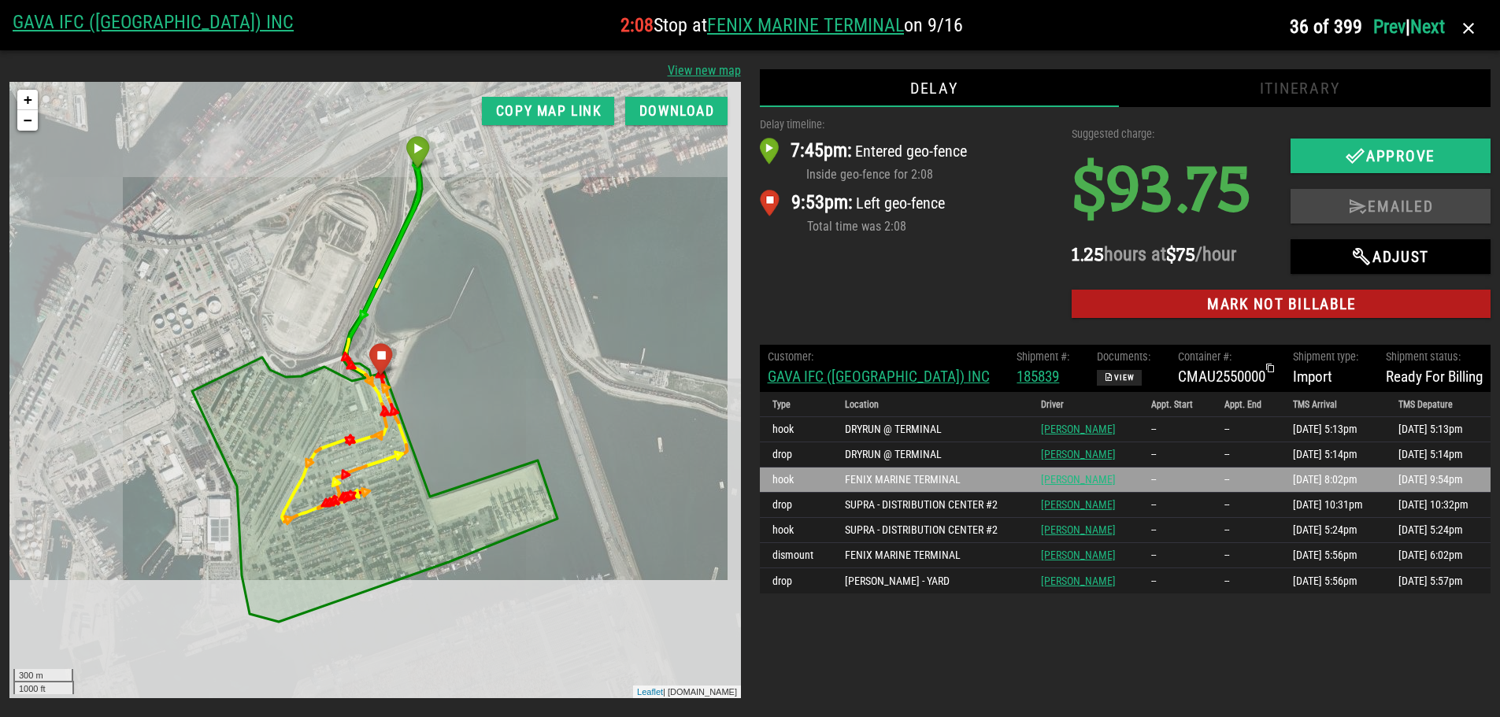
scroll to position [0, 0]
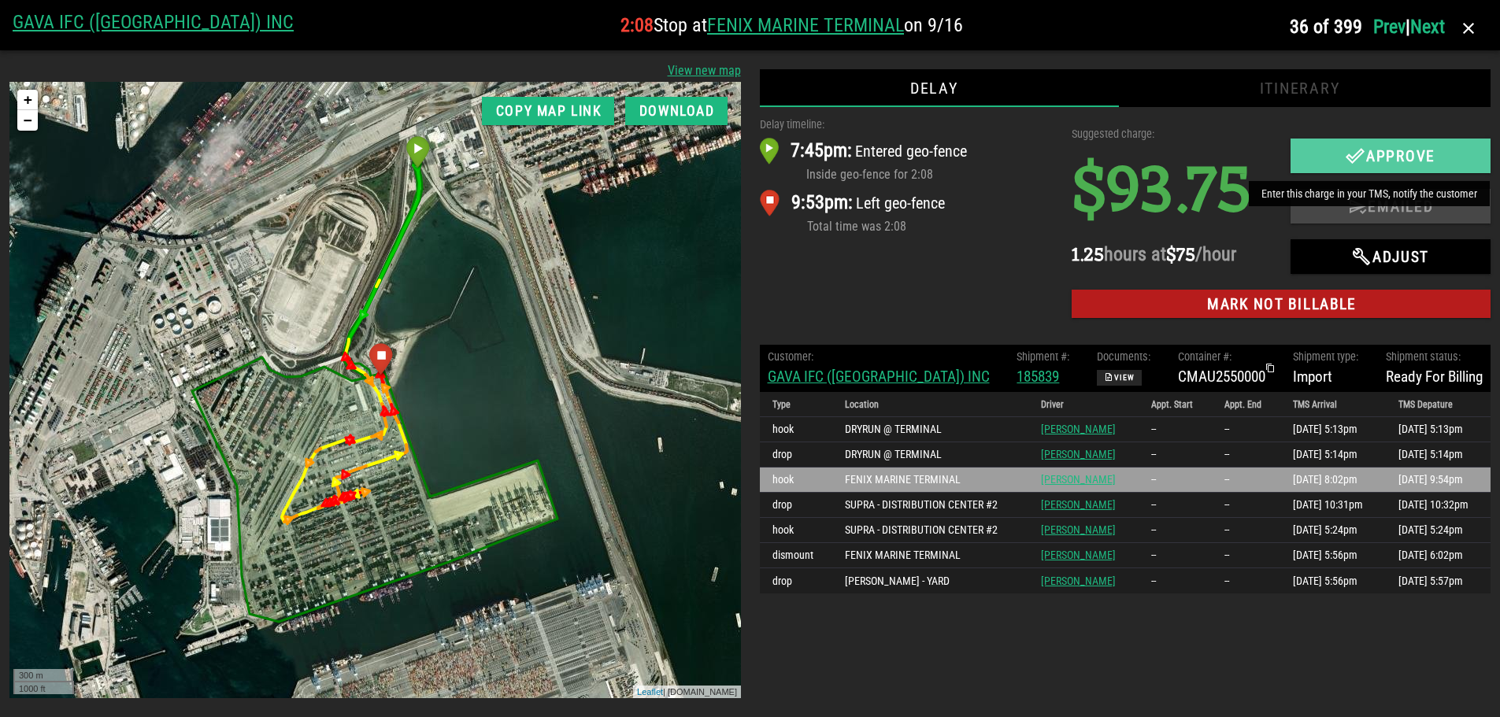
click at [1348, 150] on icon "button" at bounding box center [1355, 155] width 19 height 19
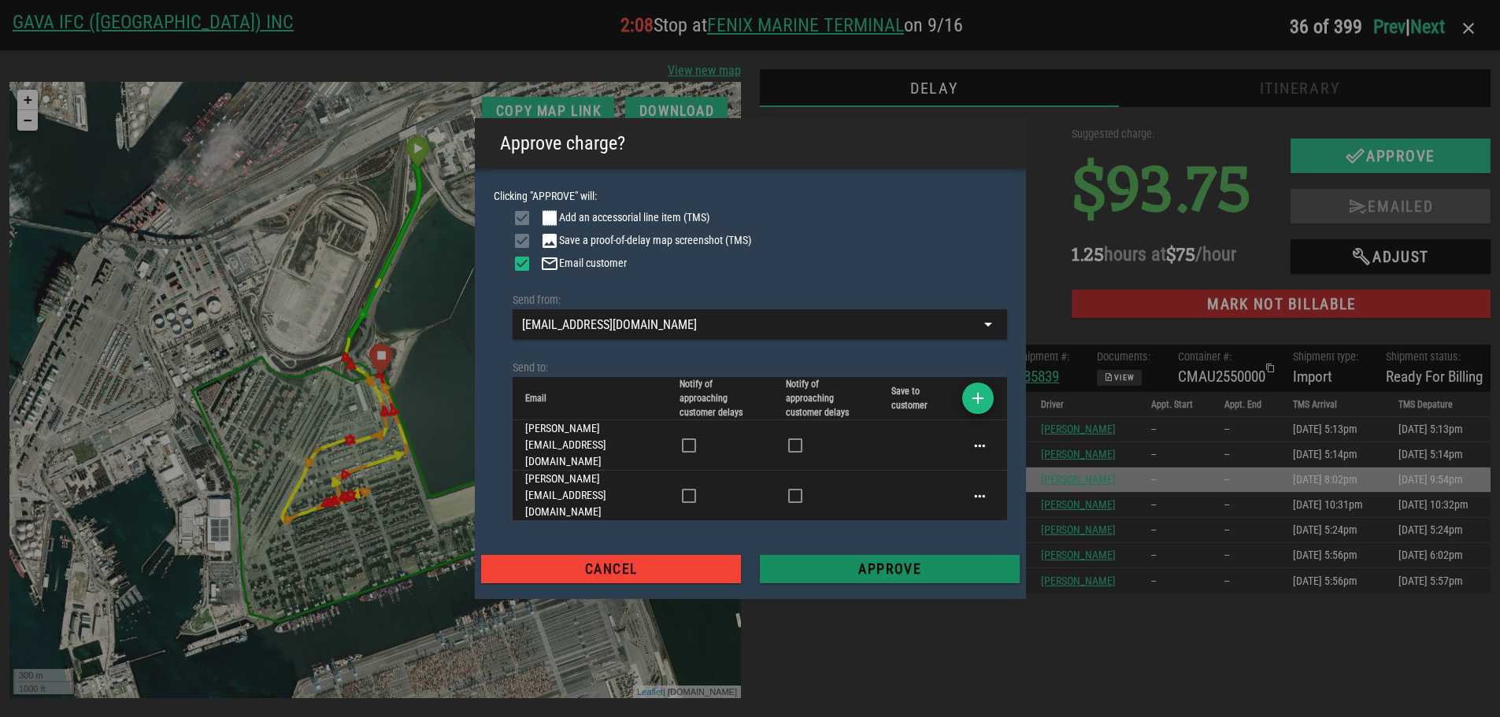
click at [892, 561] on span "Approve" at bounding box center [889, 569] width 235 height 16
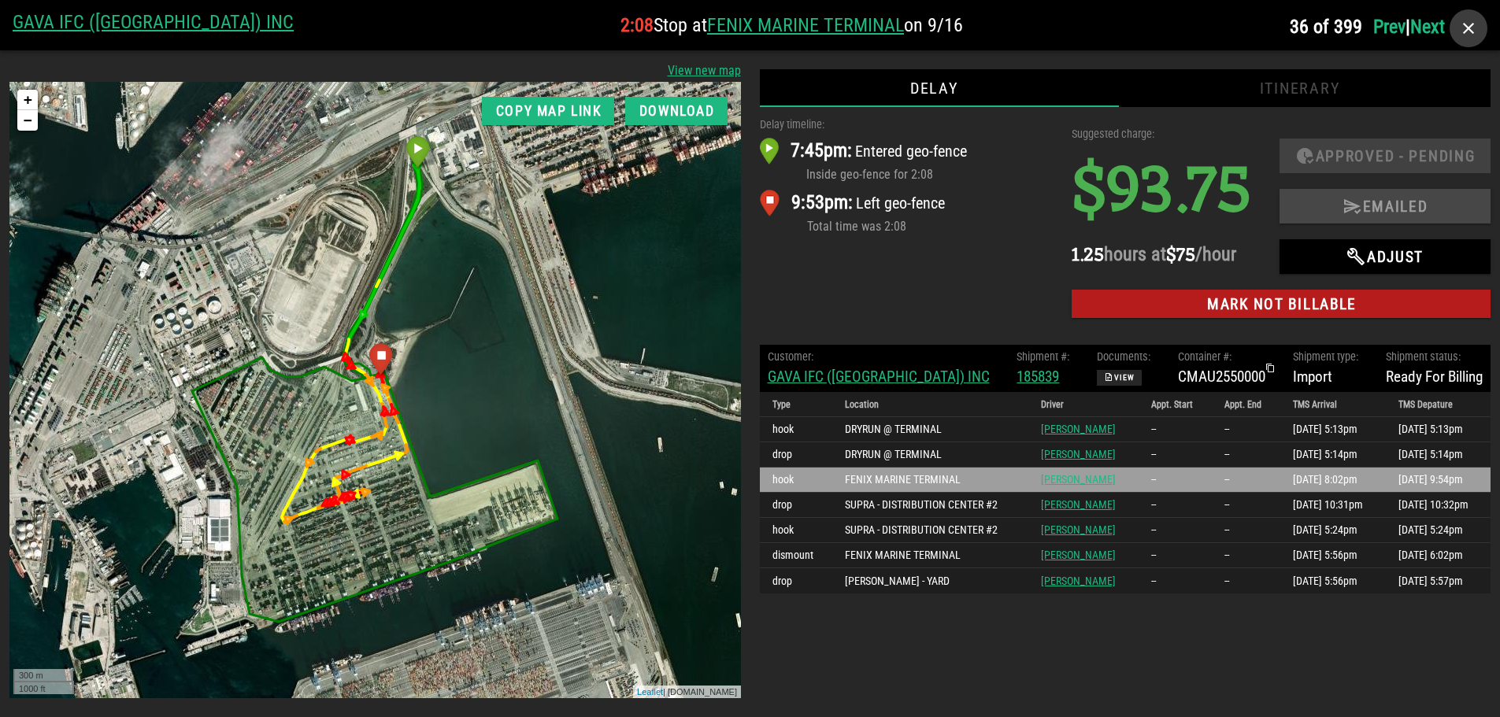
click at [1470, 25] on icon "button" at bounding box center [1468, 28] width 19 height 19
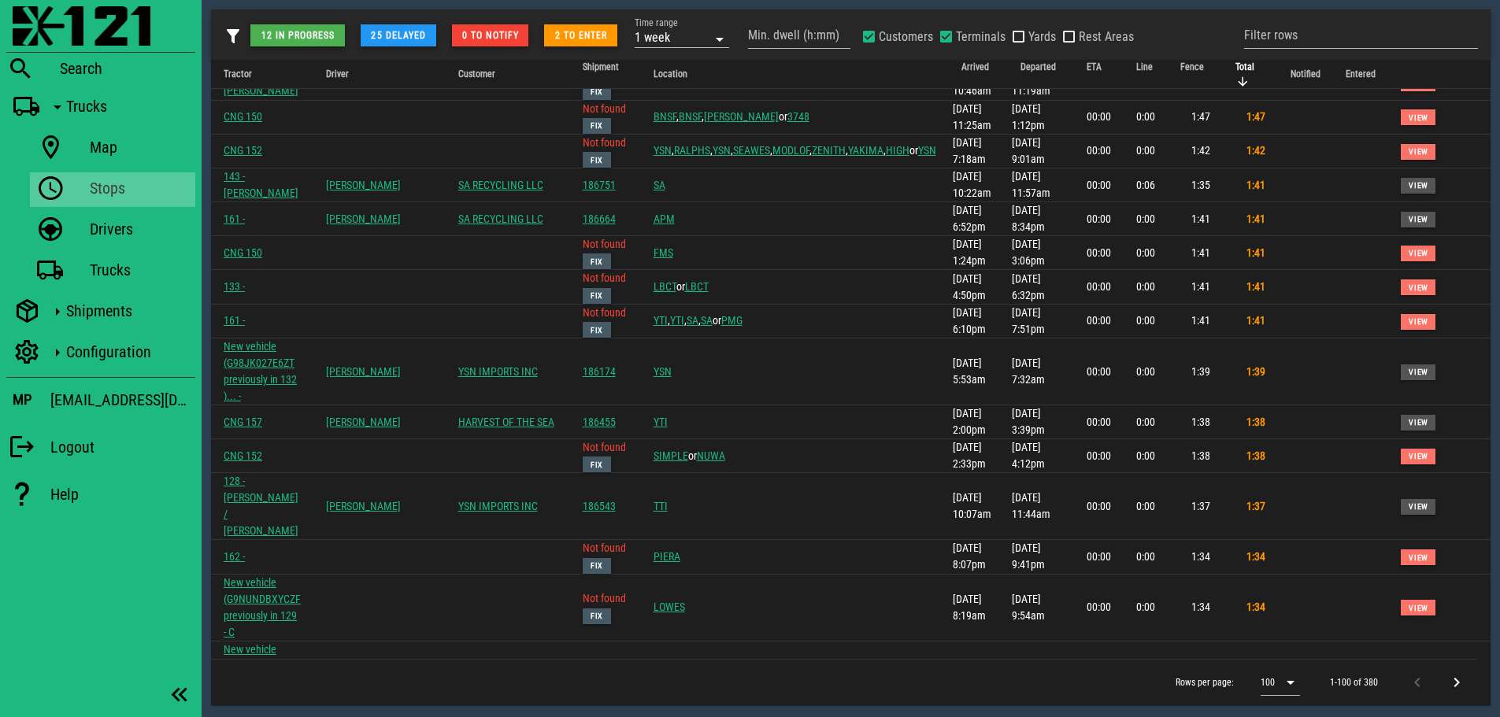
scroll to position [1811, 0]
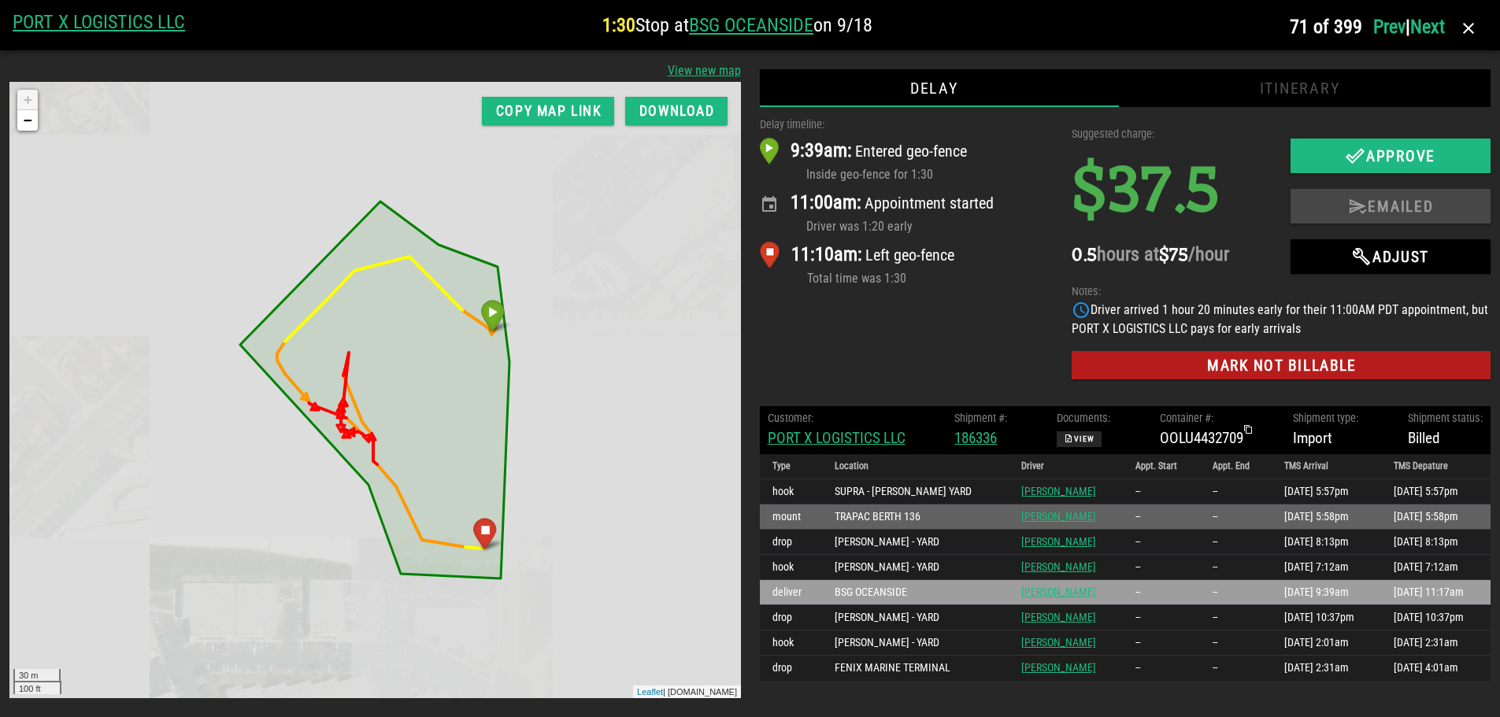
scroll to position [0, 0]
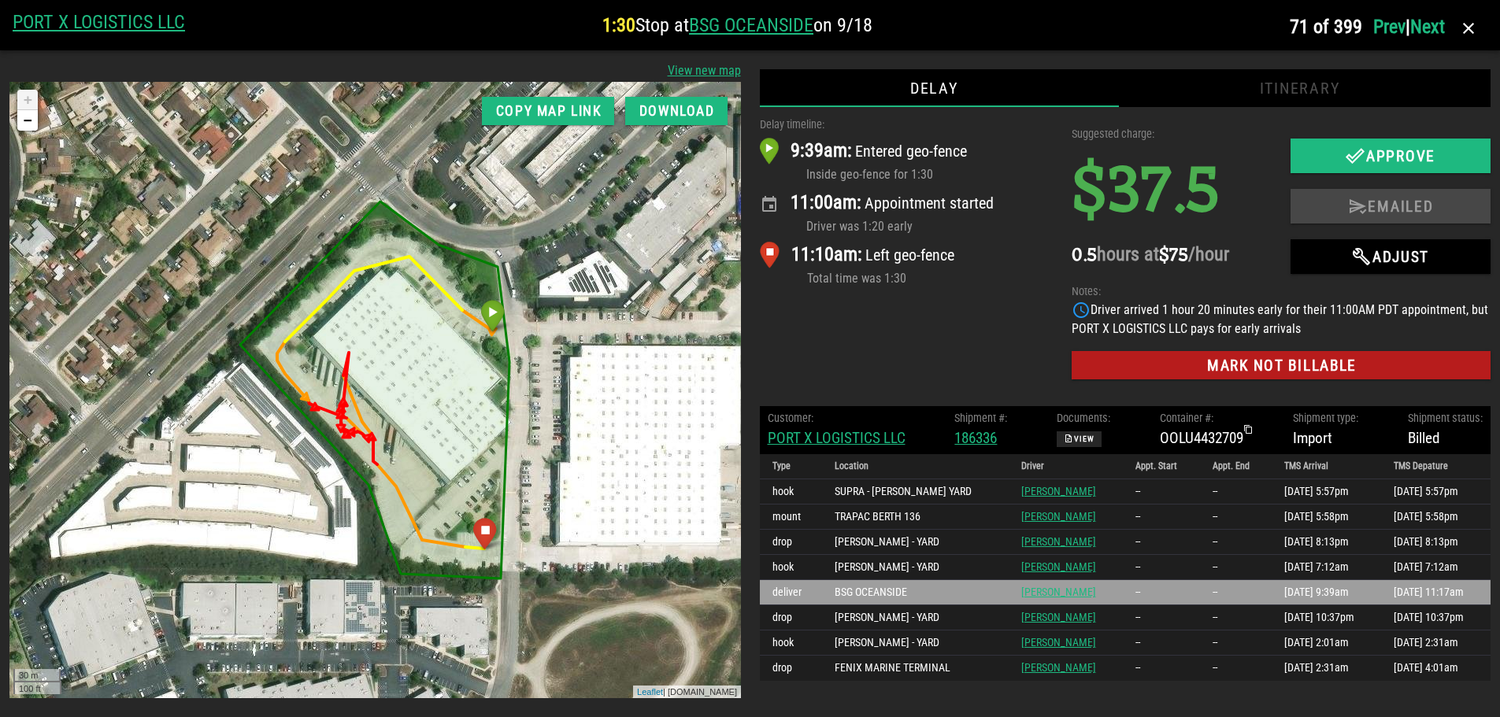
click at [943, 347] on div "Delay timeline: 9:39am: Entered geo-fence Inside geo-fence for 1:30 11:00am: Ap…" at bounding box center [906, 252] width 313 height 290
click at [886, 362] on div "Delay timeline: 9:39am: Entered geo-fence Inside geo-fence for 1:30 11:00am: Ap…" at bounding box center [906, 252] width 313 height 290
click at [1473, 23] on icon "button" at bounding box center [1468, 28] width 19 height 19
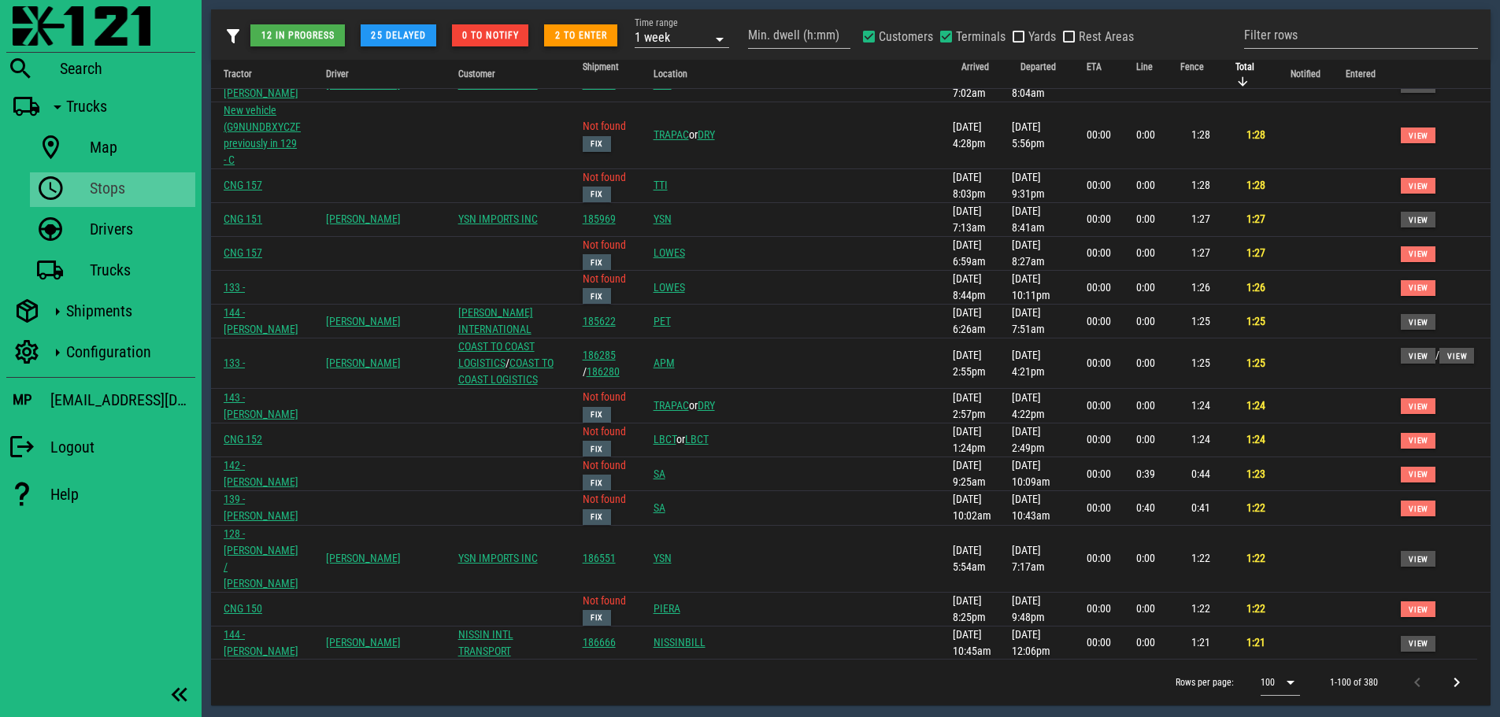
scroll to position [2865, 0]
